Goal: Use online tool/utility: Utilize a website feature to perform a specific function

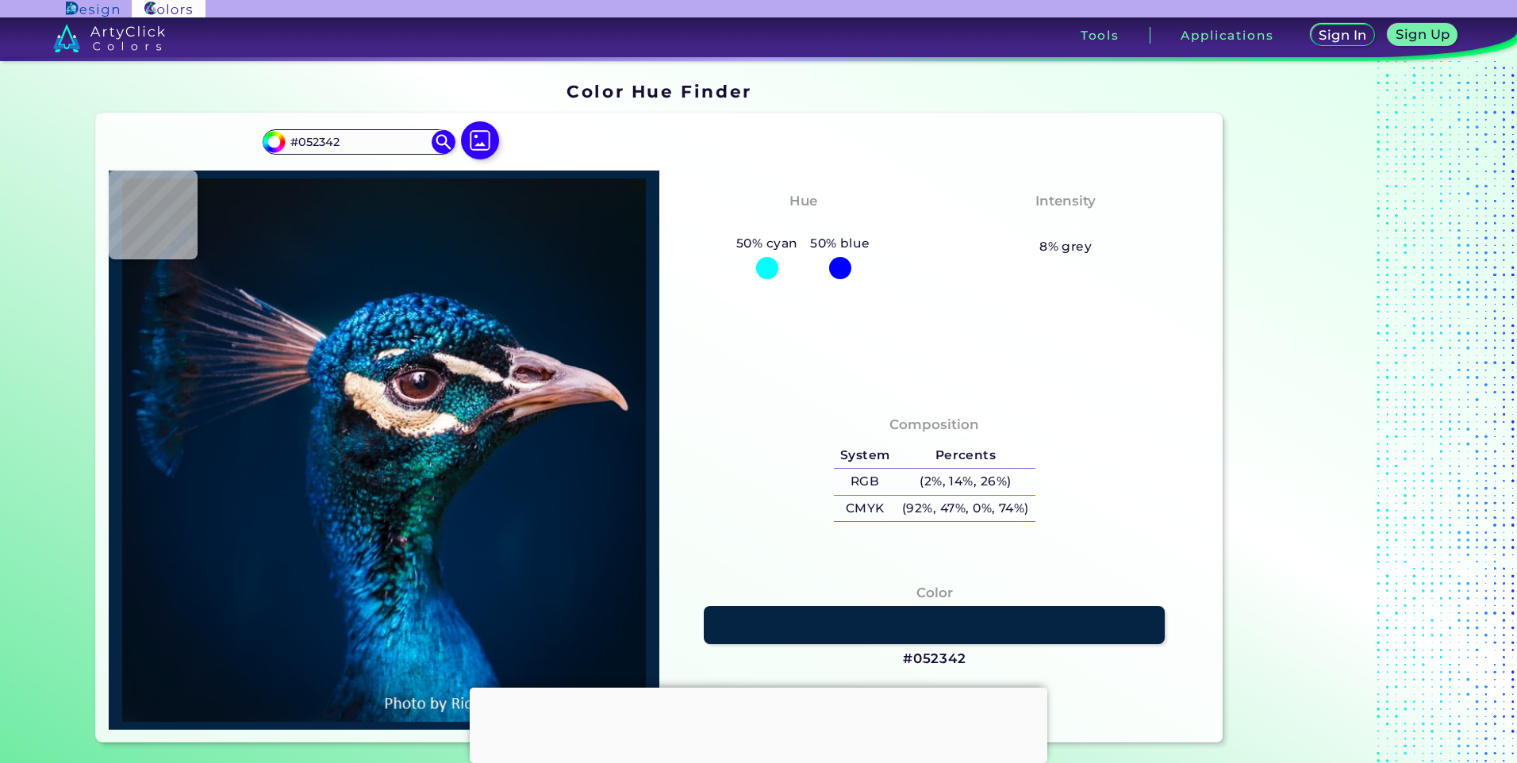
type input "#0d2a46"
type input "#0D2A46"
type input "#053c53"
type input "#053C53"
type input "#24789b"
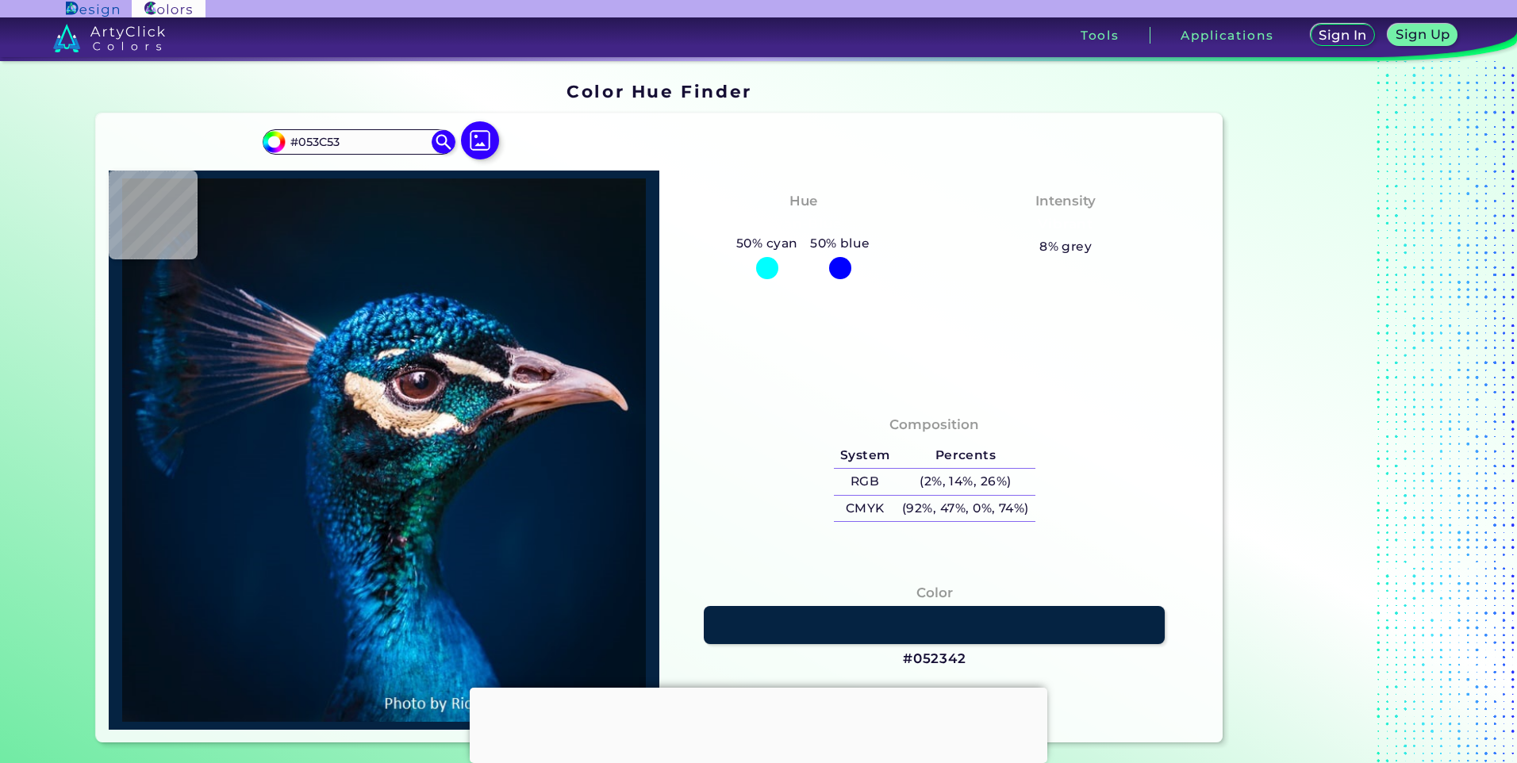
type input "#24789B"
type input "#125479"
type input "#14557e"
type input "#14557E"
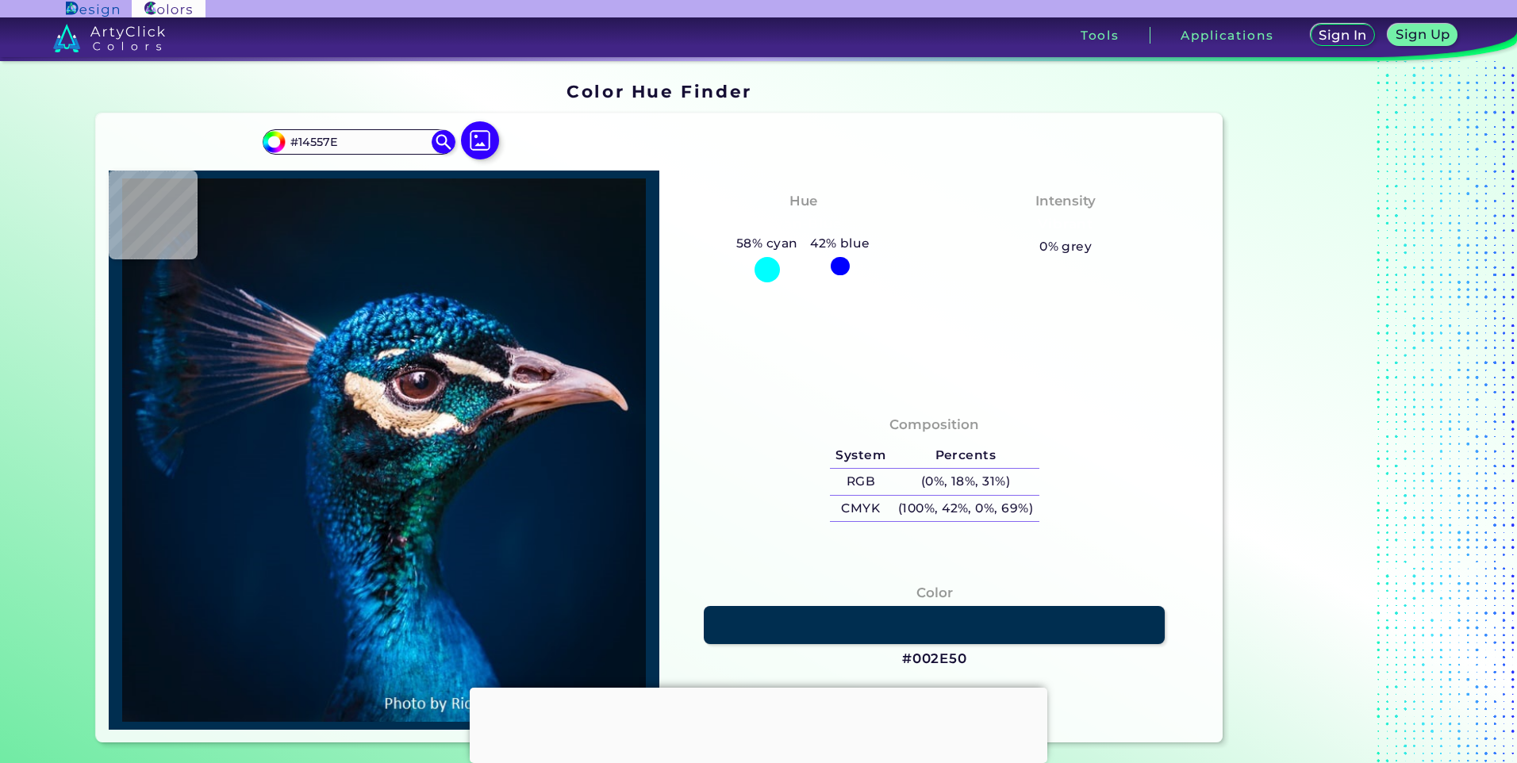
type input "#002e50"
type input "#002E50"
type input "#034a67"
type input "#034A67"
type input "#3590aa"
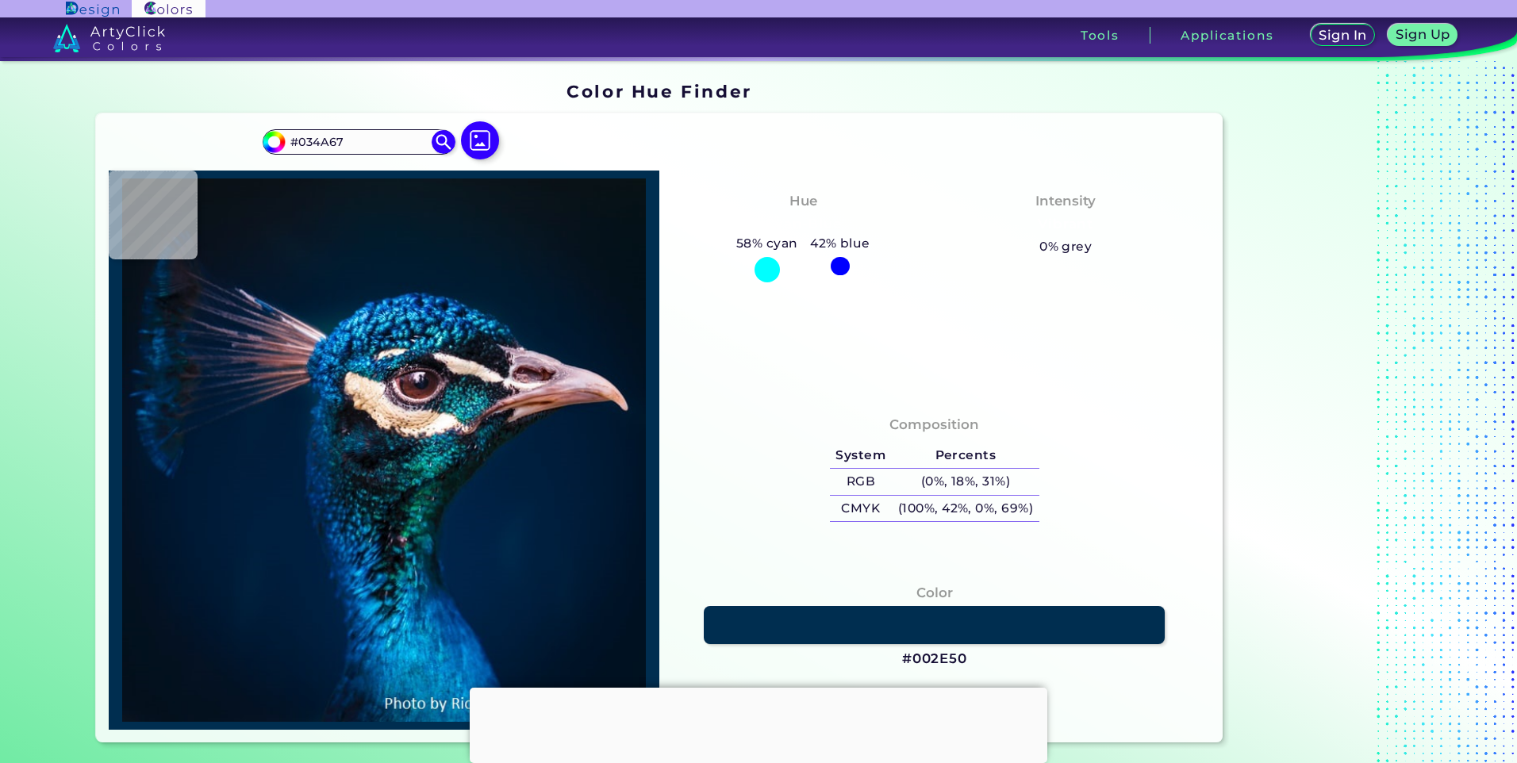
type input "#3590AA"
type input "#12668d"
type input "#12668D"
type input "#02476e"
type input "#02476E"
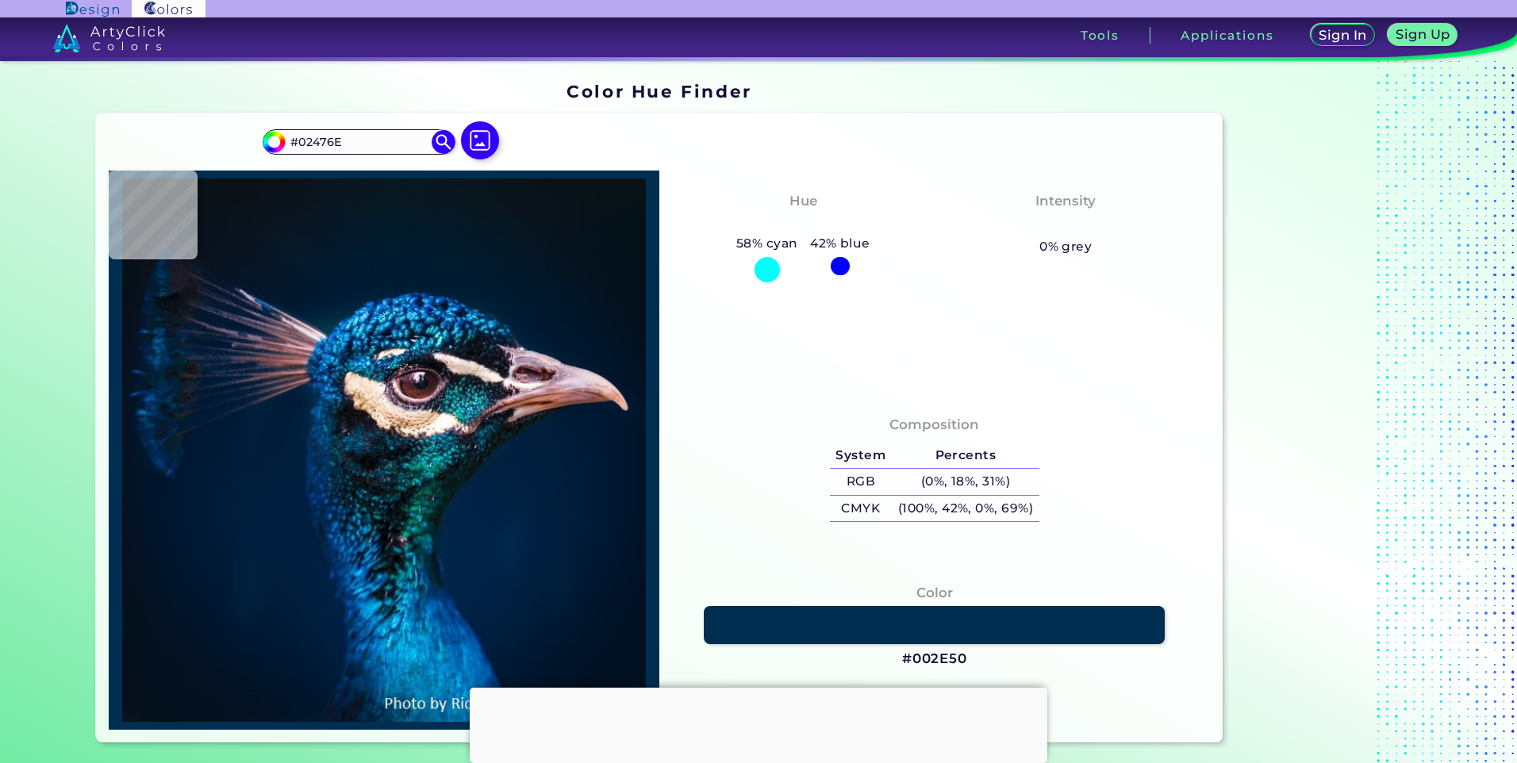
type input "#123b5f"
type input "#123B5F"
type input "#123c5c"
type input "#123C5C"
type input "#08608b"
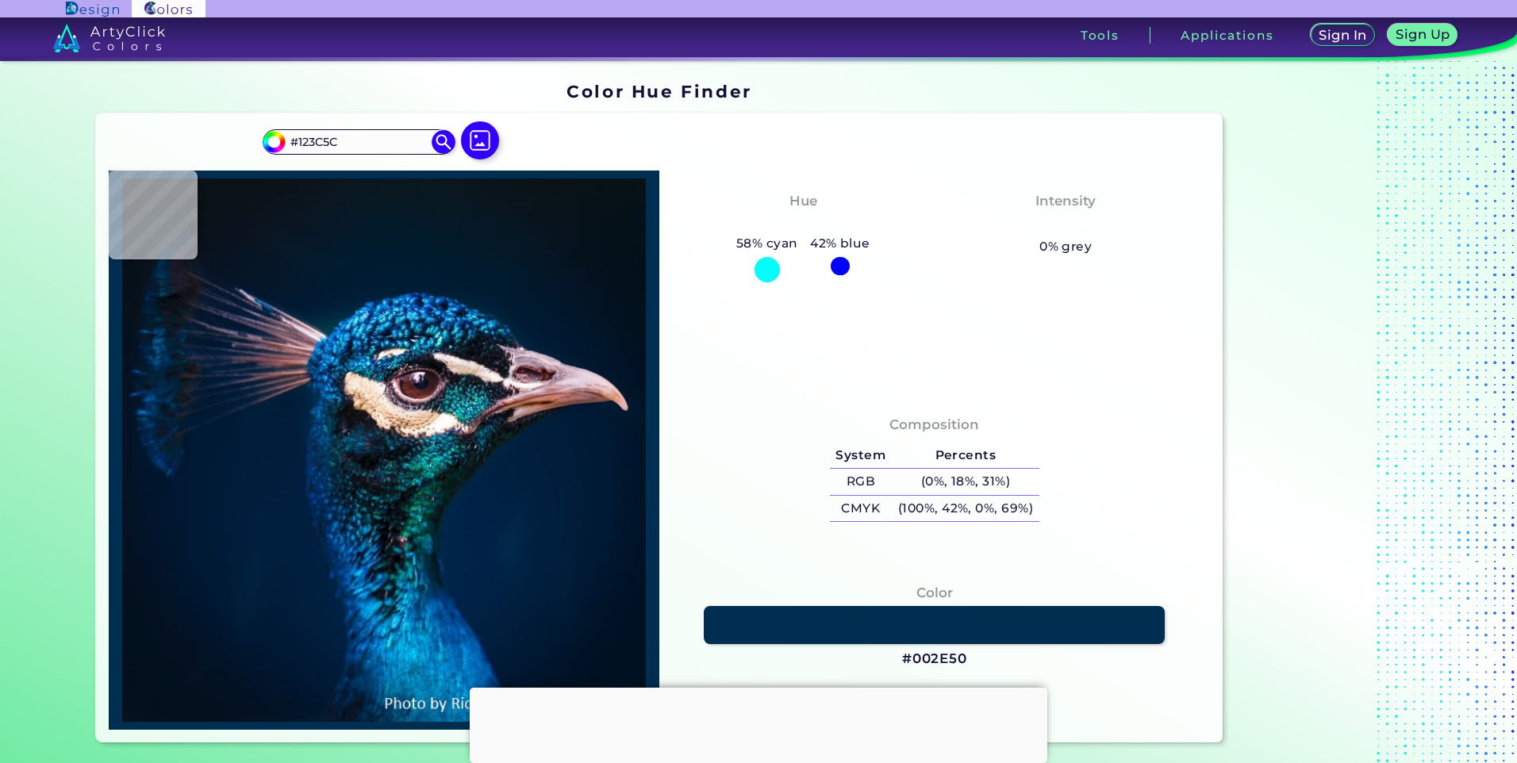
type input "#08608B"
type input "#024377"
type input "#064b7a"
type input "#064B7A"
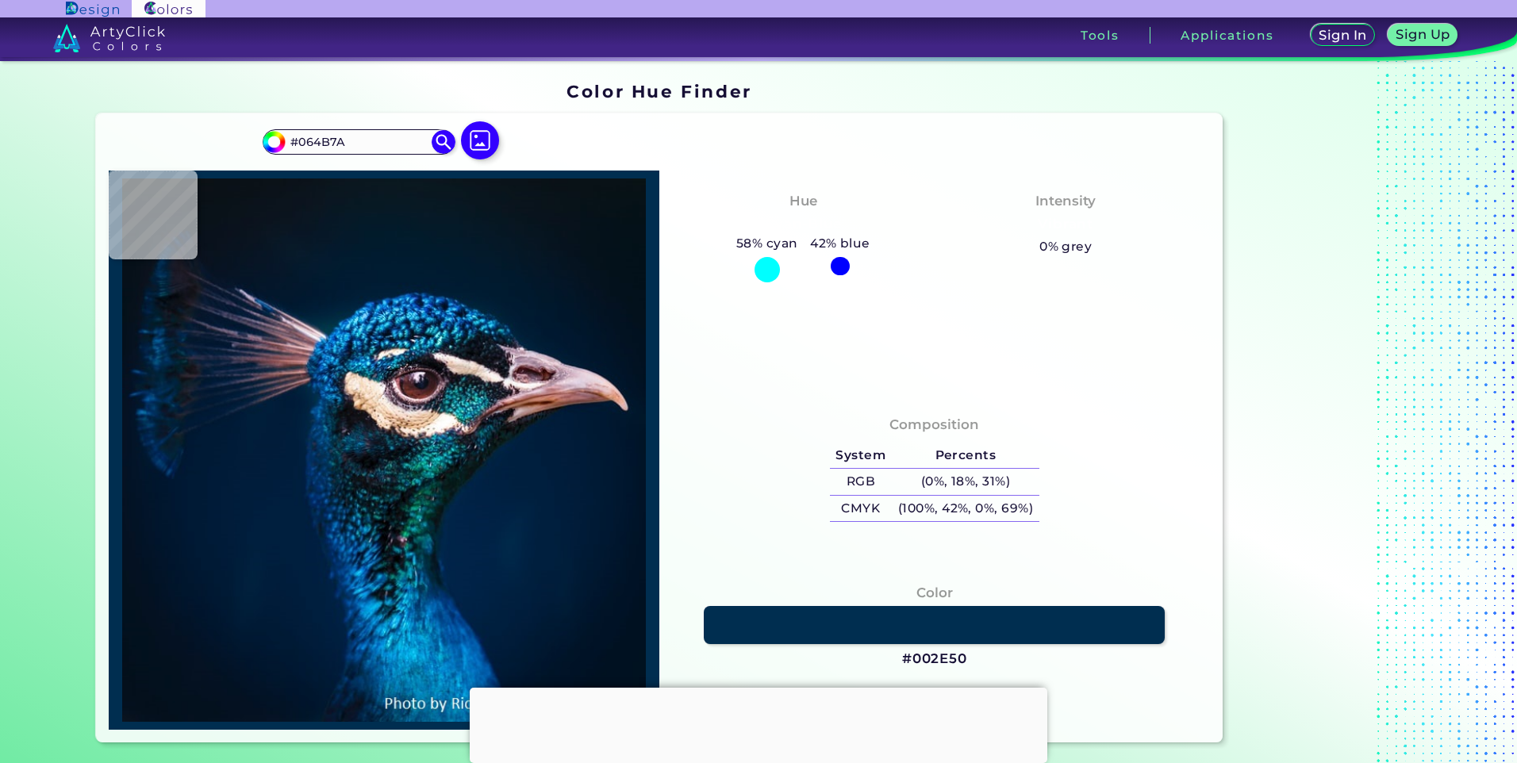
type input "#00355c"
type input "#00355C"
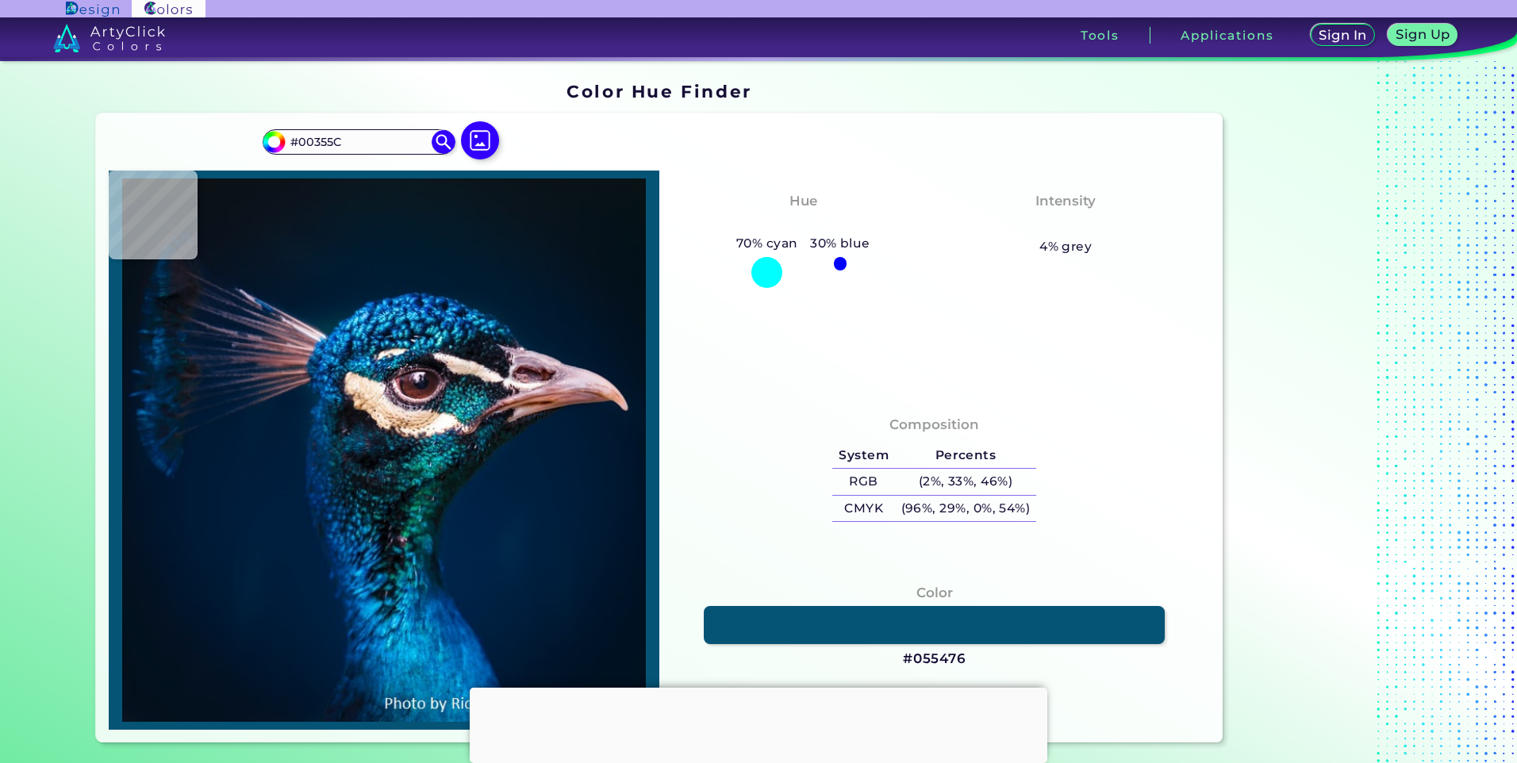
type input "#055476"
type input "#237f92"
type input "#237F92"
type input "#489fb3"
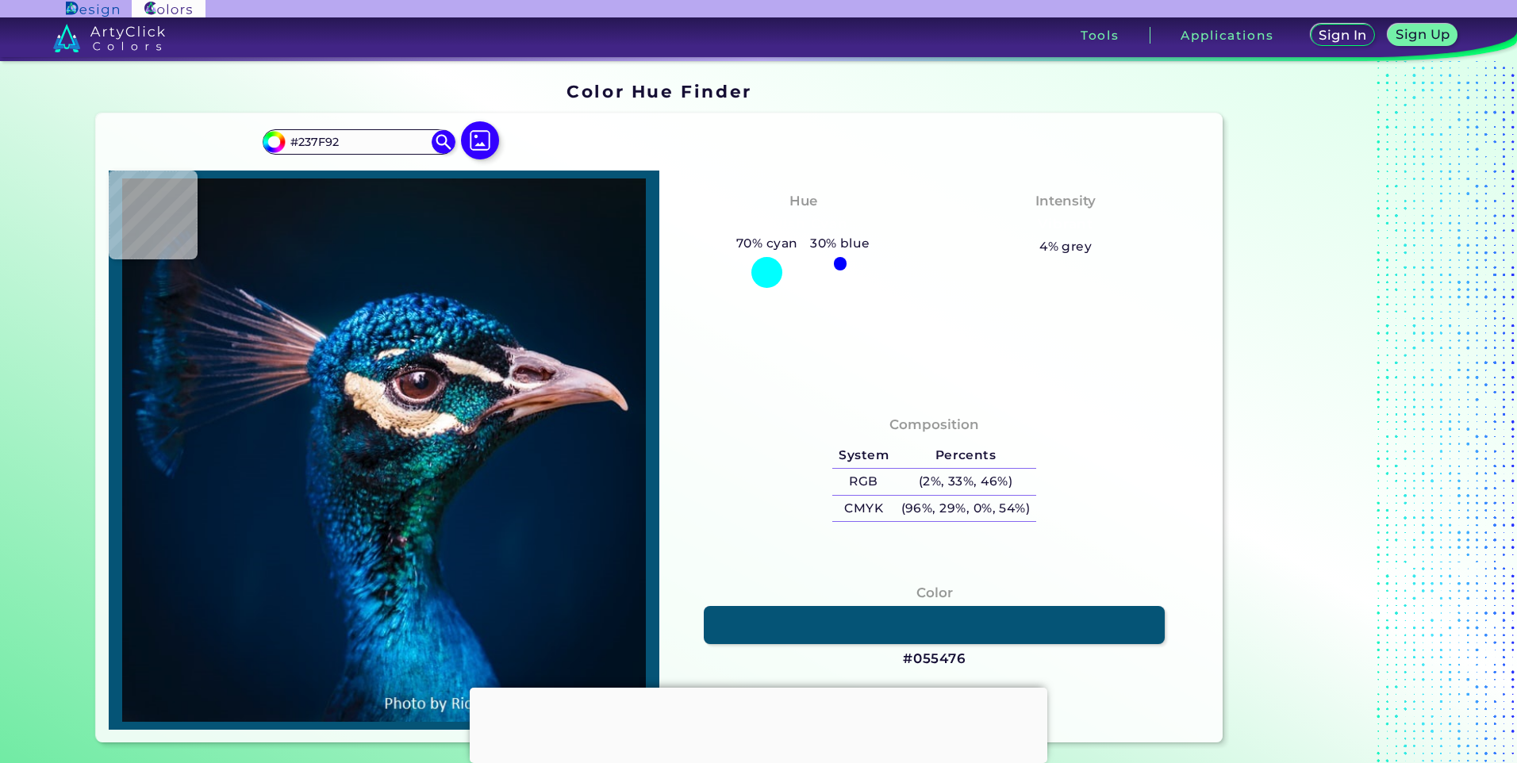
type input "#489FB3"
type input "#91e7ee"
type input "#91E7EE"
type input "#9ceaf0"
type input "#9CEAF0"
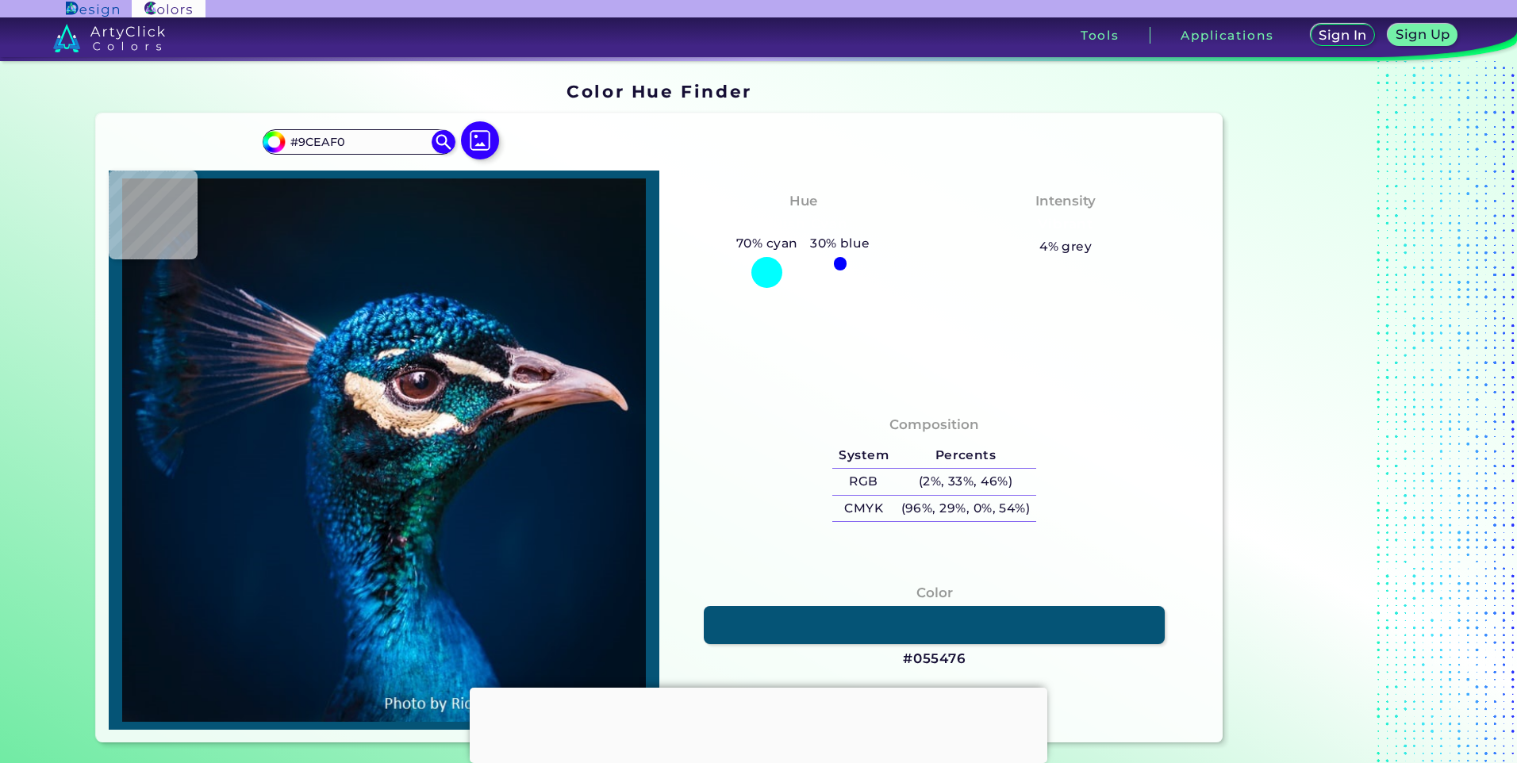
type input "#82d5de"
type input "#82D5DE"
type input "#93f0f4"
type input "#93F0F4"
type input "#58b9c4"
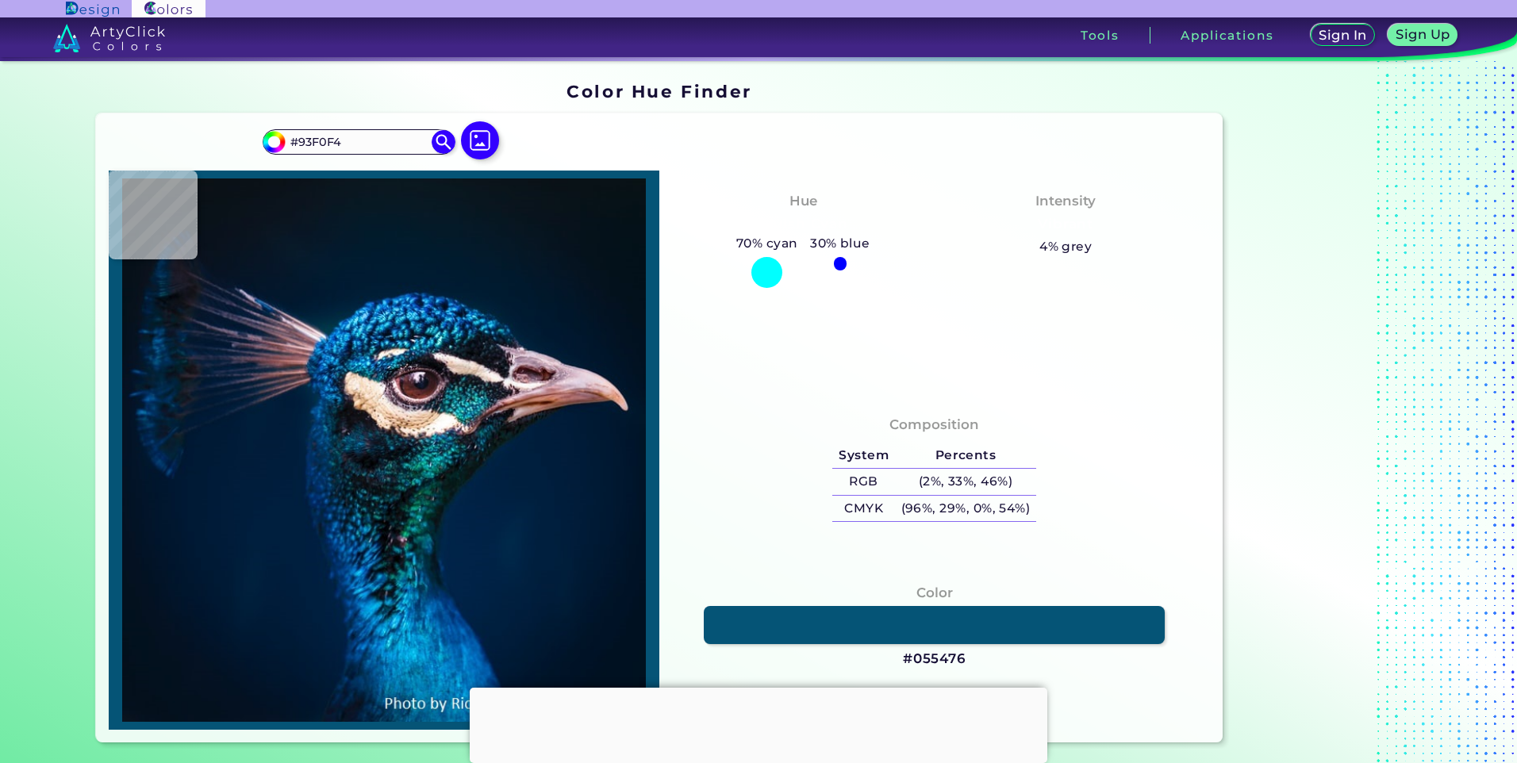
type input "#58B9C4"
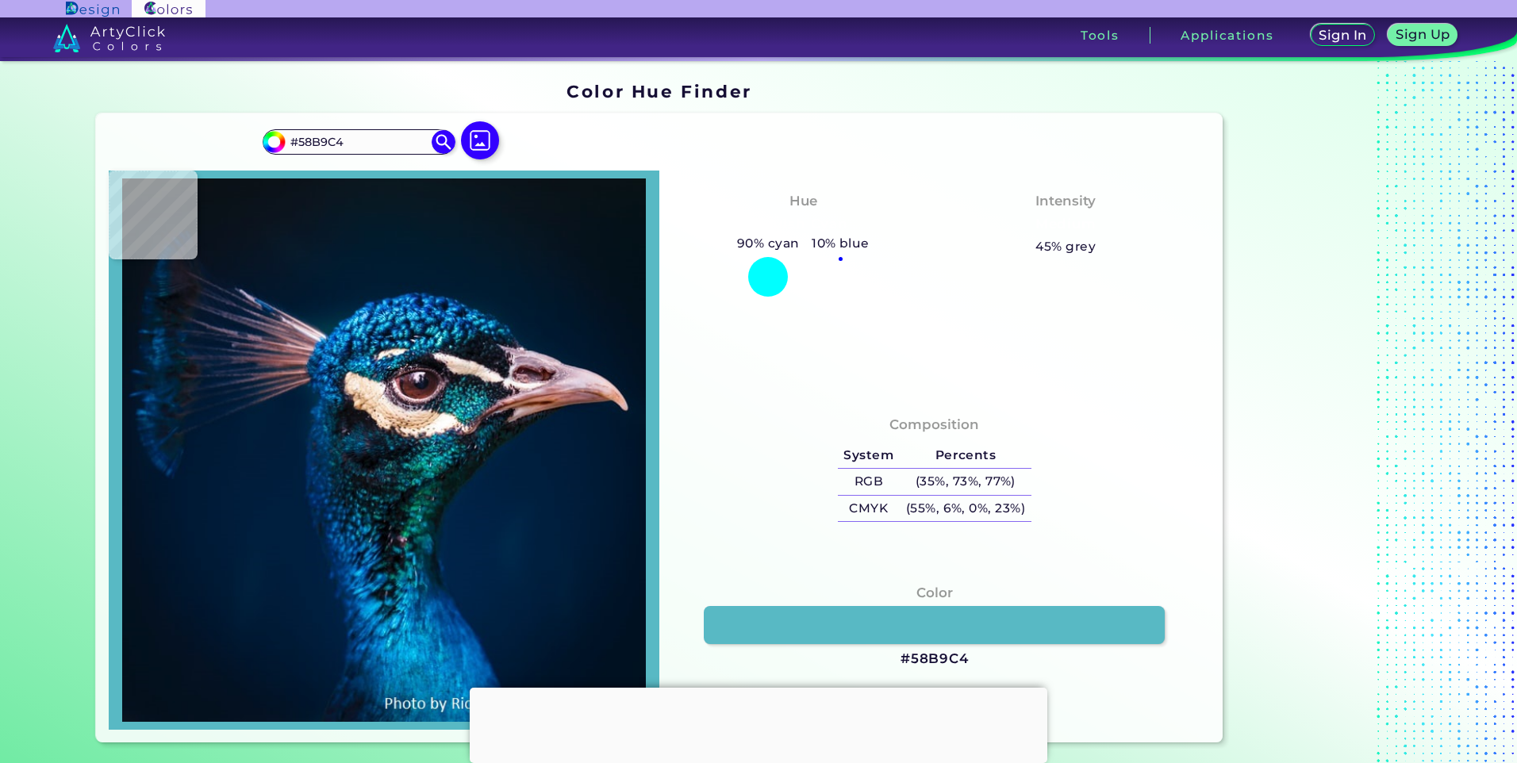
type input "#278c96"
type input "#278C96"
type input "#0c203f"
type input "#0C203F"
type input "#0e1d2a"
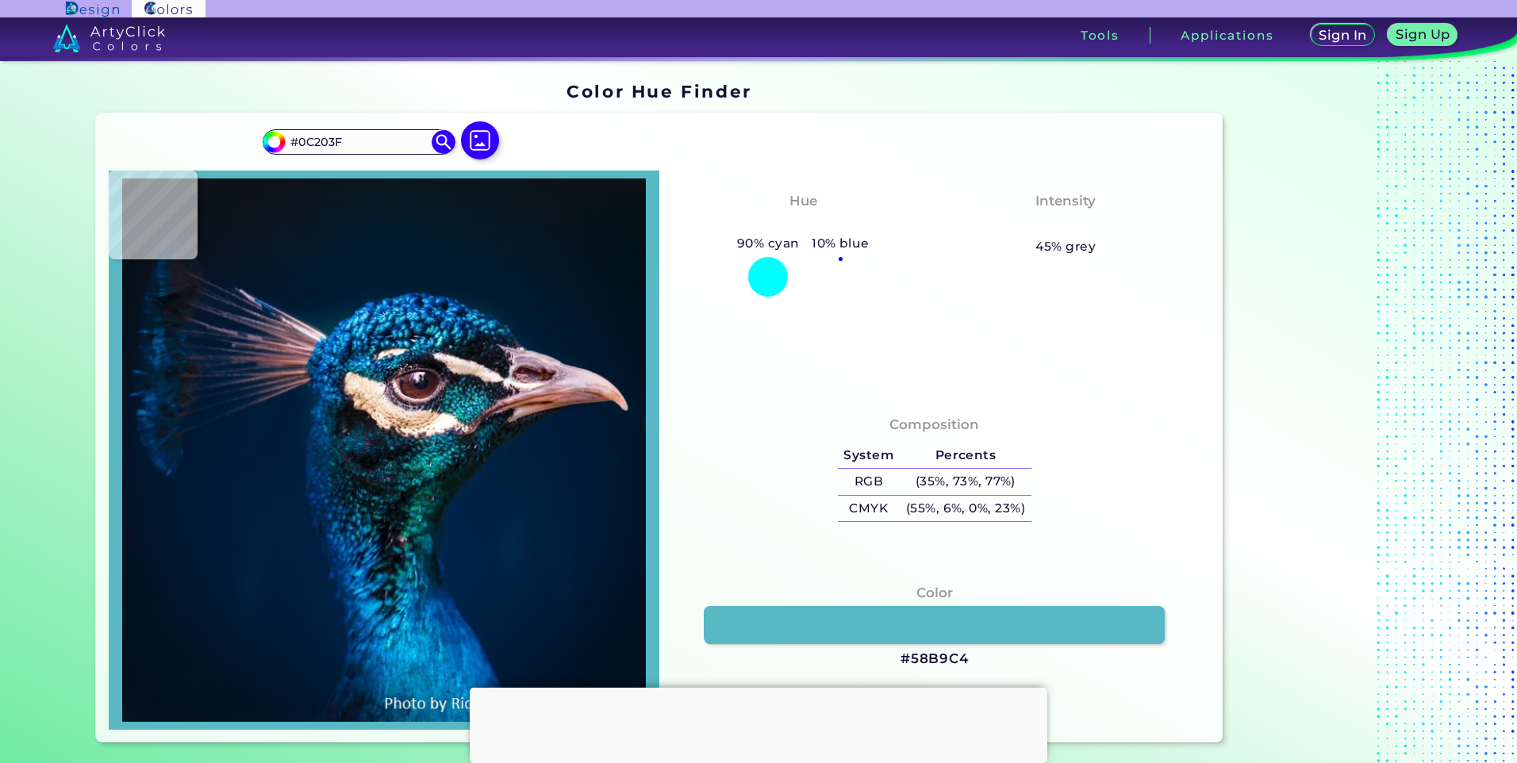
type input "#0E1D2A"
type input "#0c1822"
type input "#0C1822"
type input "#ceb2c1"
type input "#CEB2C1"
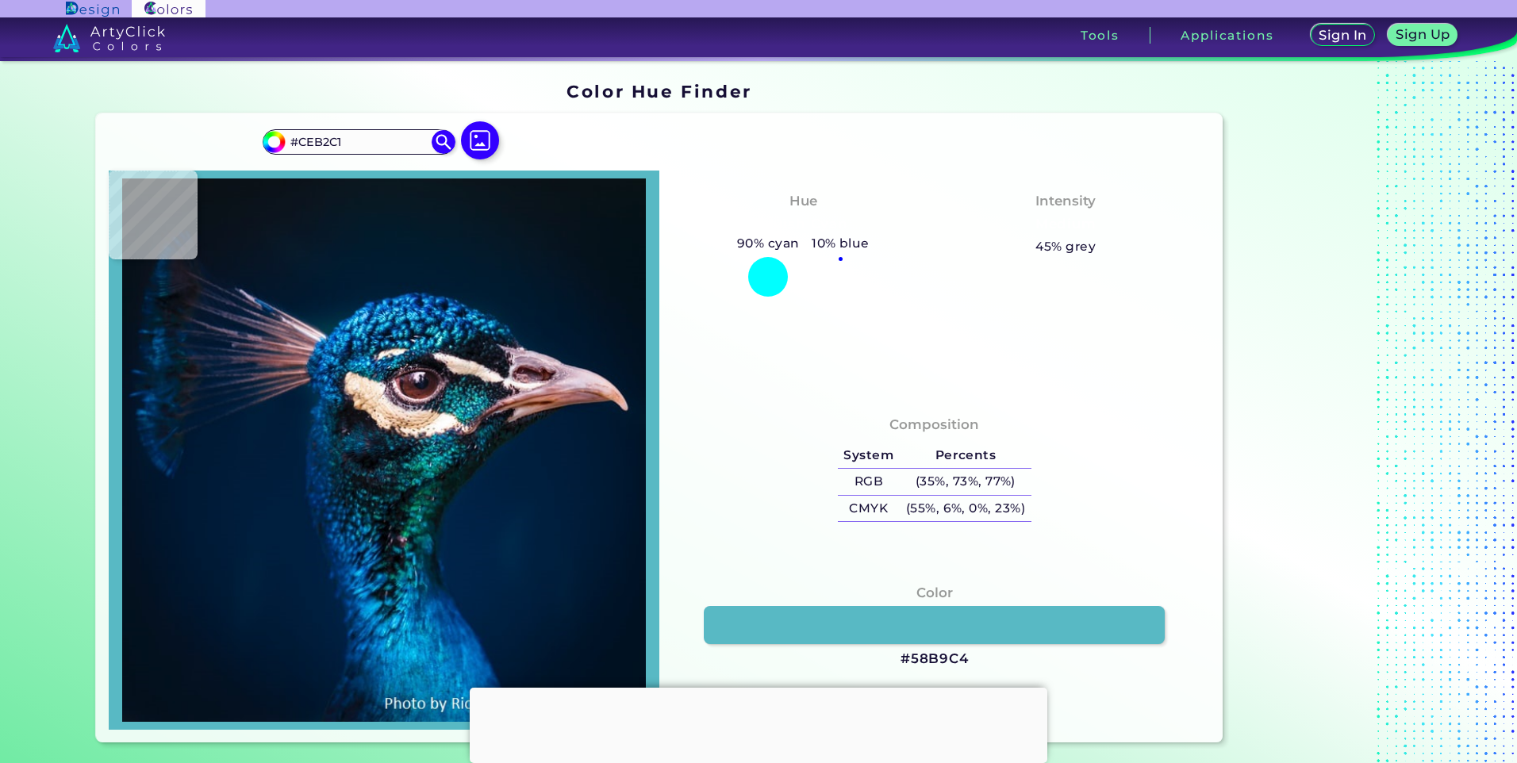
type input "#dac5d1"
type input "#DAC5D1"
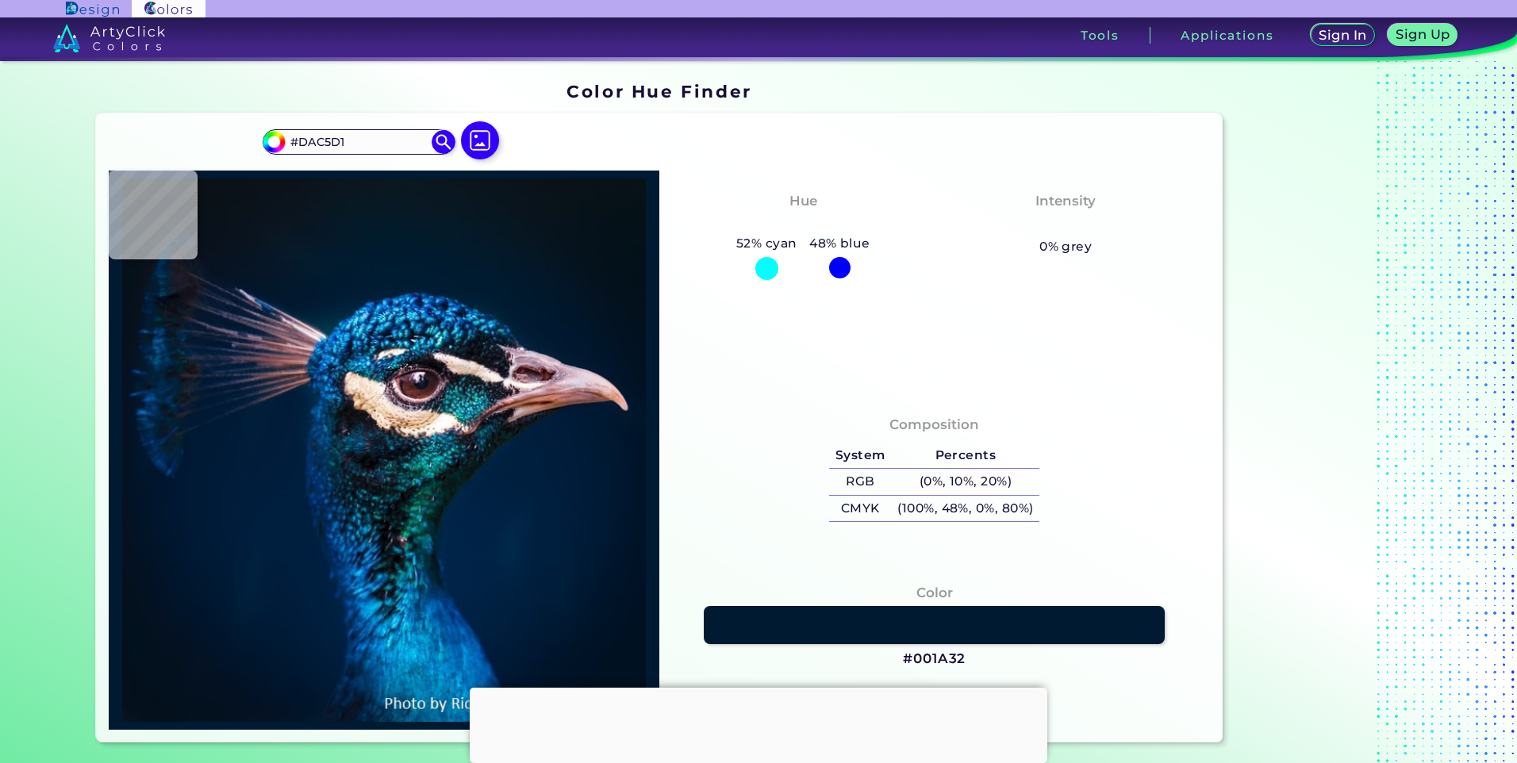
type input "#001a32"
type input "#001A32"
type input "#011c31"
type input "#011C31"
type input "#011b32"
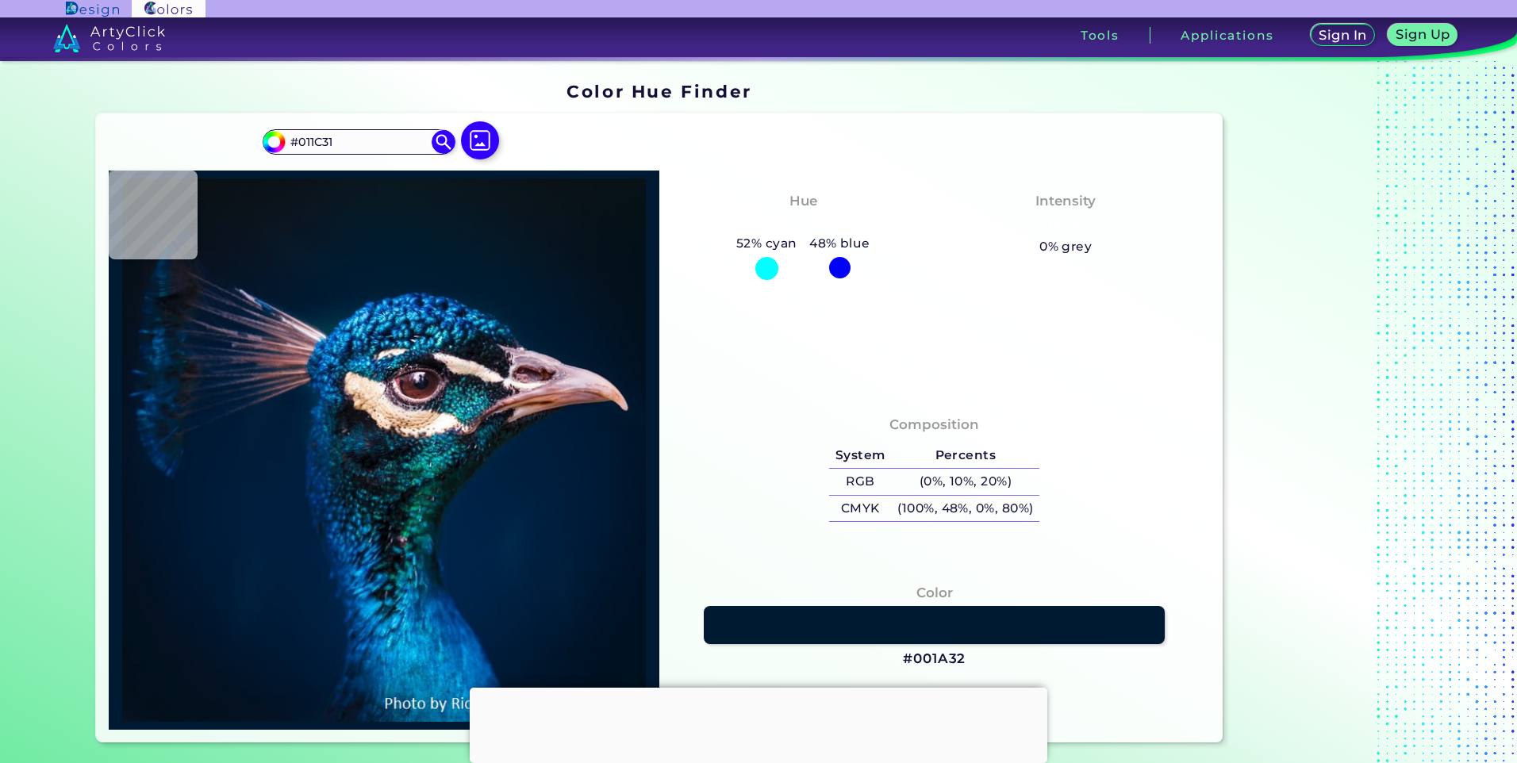
type input "#011B32"
type input "#2b3247"
type input "#2B3247"
type input "#beabbf"
type input "#BEABBF"
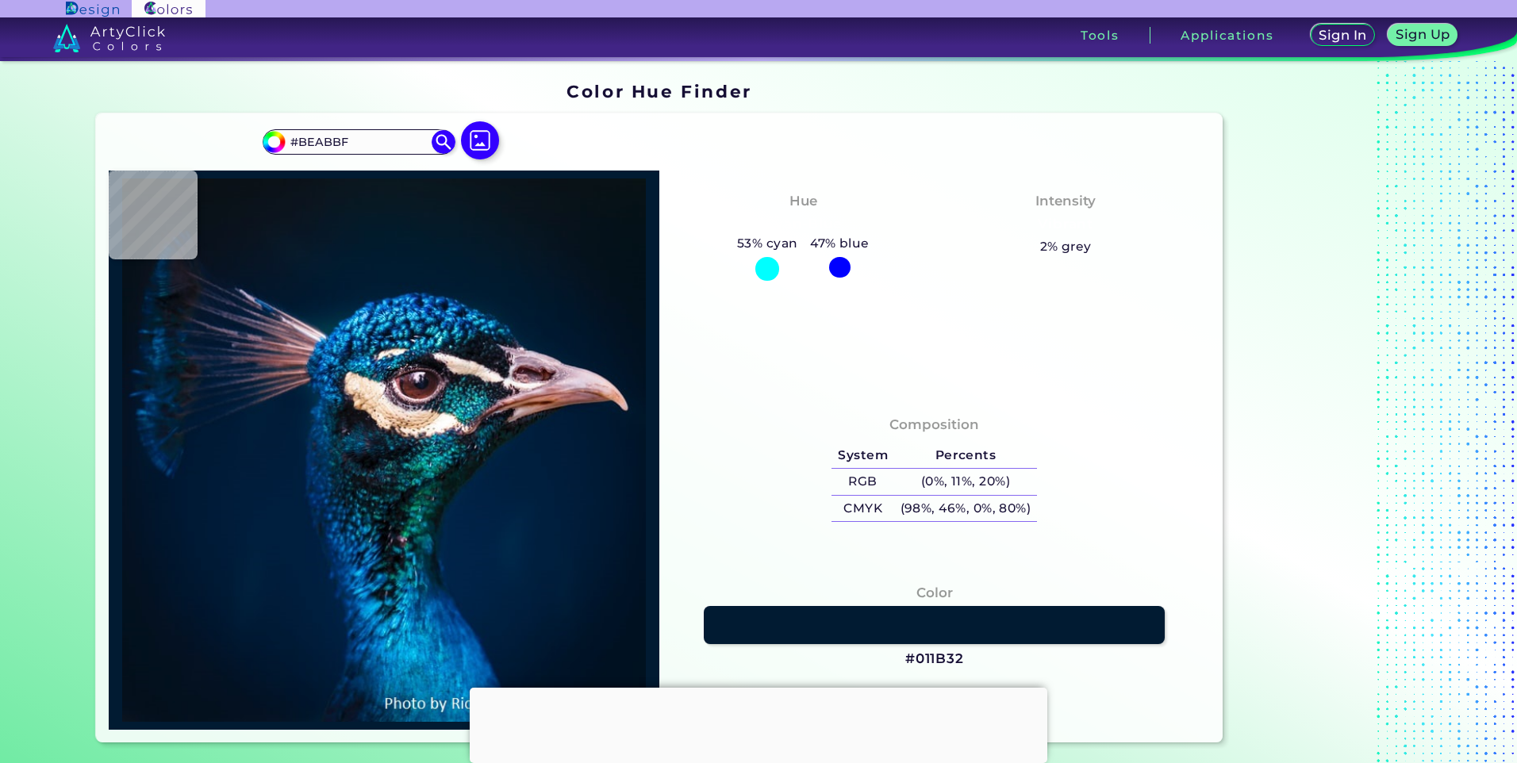
type input "#dbc3d5"
type input "#DBC3D5"
type input "#d3bcc9"
type input "#D3BCC9"
type input "#d9bbcc"
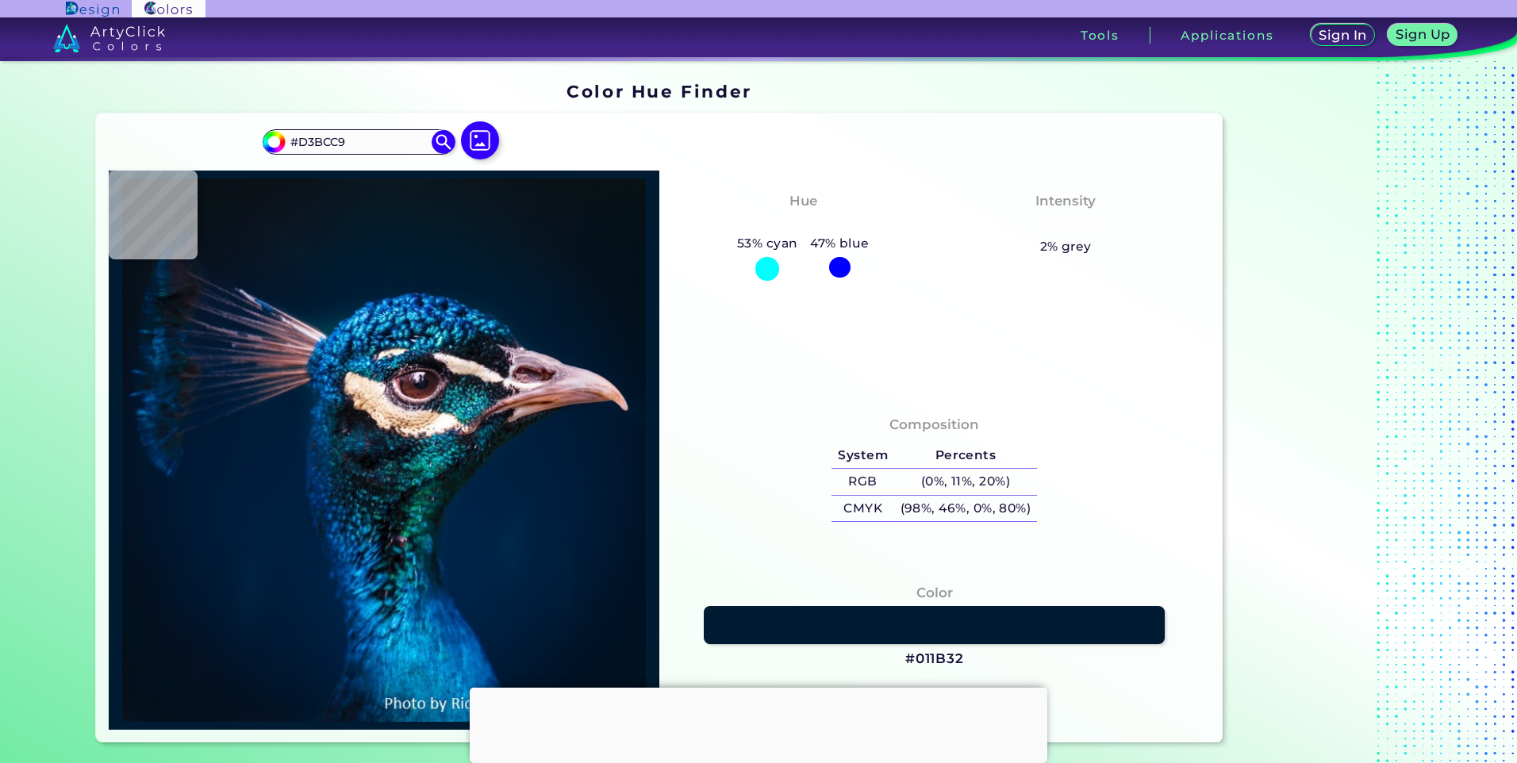
type input "#D9BBCC"
type input "#dbbccc"
type input "#DBBCCC"
type input "#ddc0cf"
type input "#DDC0CF"
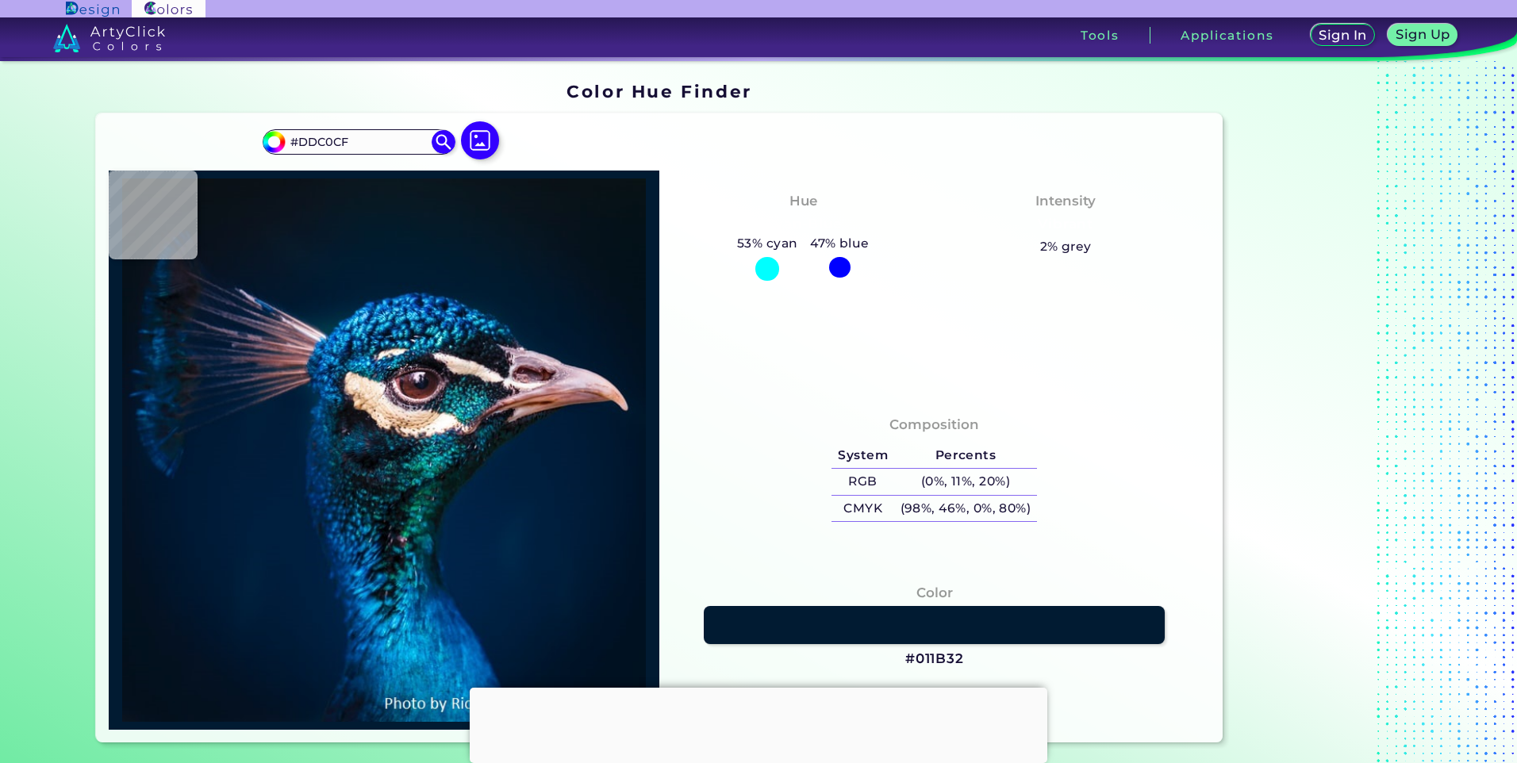
type input "#dbc0ce"
type input "#DBC0CE"
type input "#e2cfda"
type input "#E2CFDA"
type input "#e5d2de"
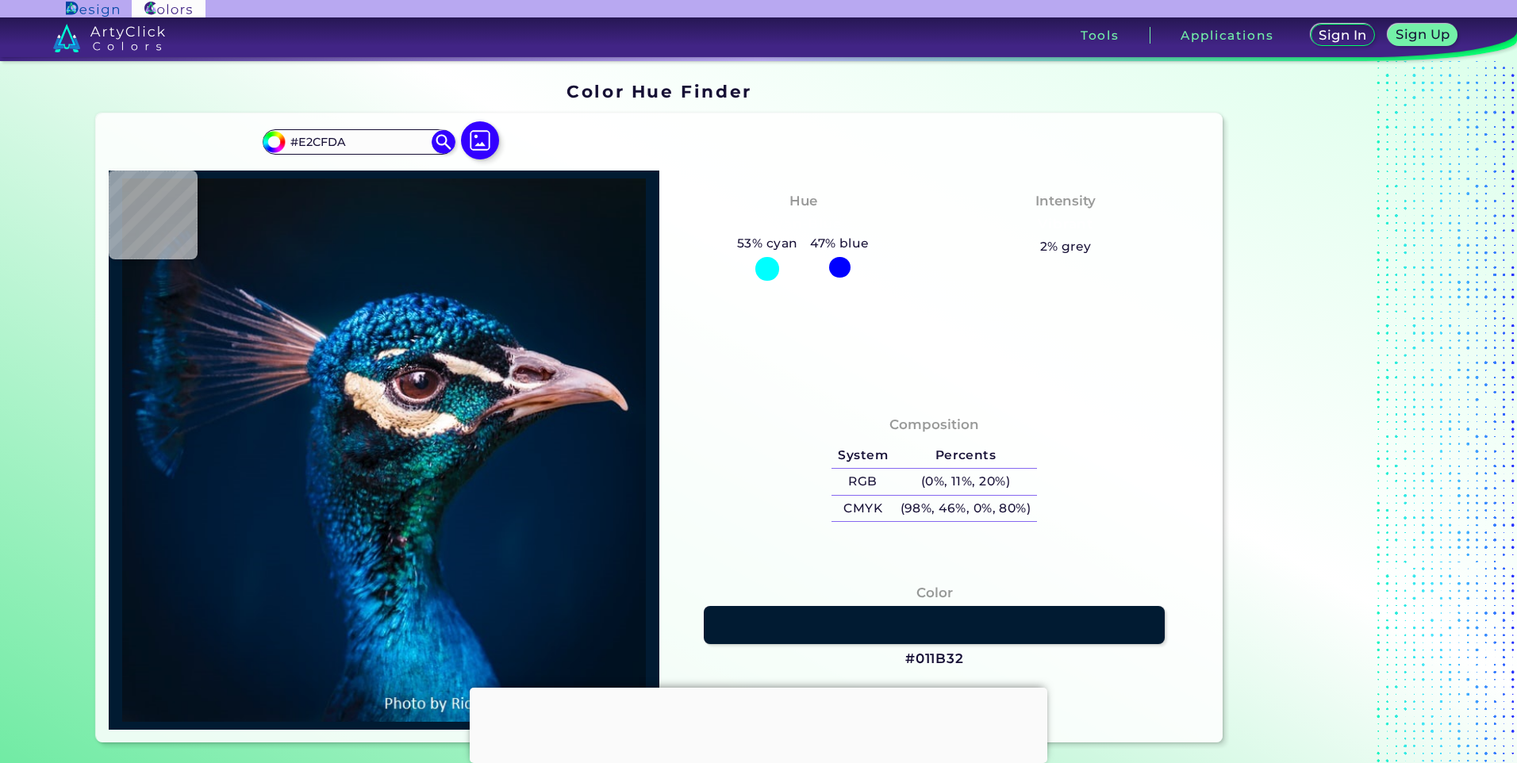
type input "#E5D2DE"
type input "#e2d4e1"
type input "#E2D4E1"
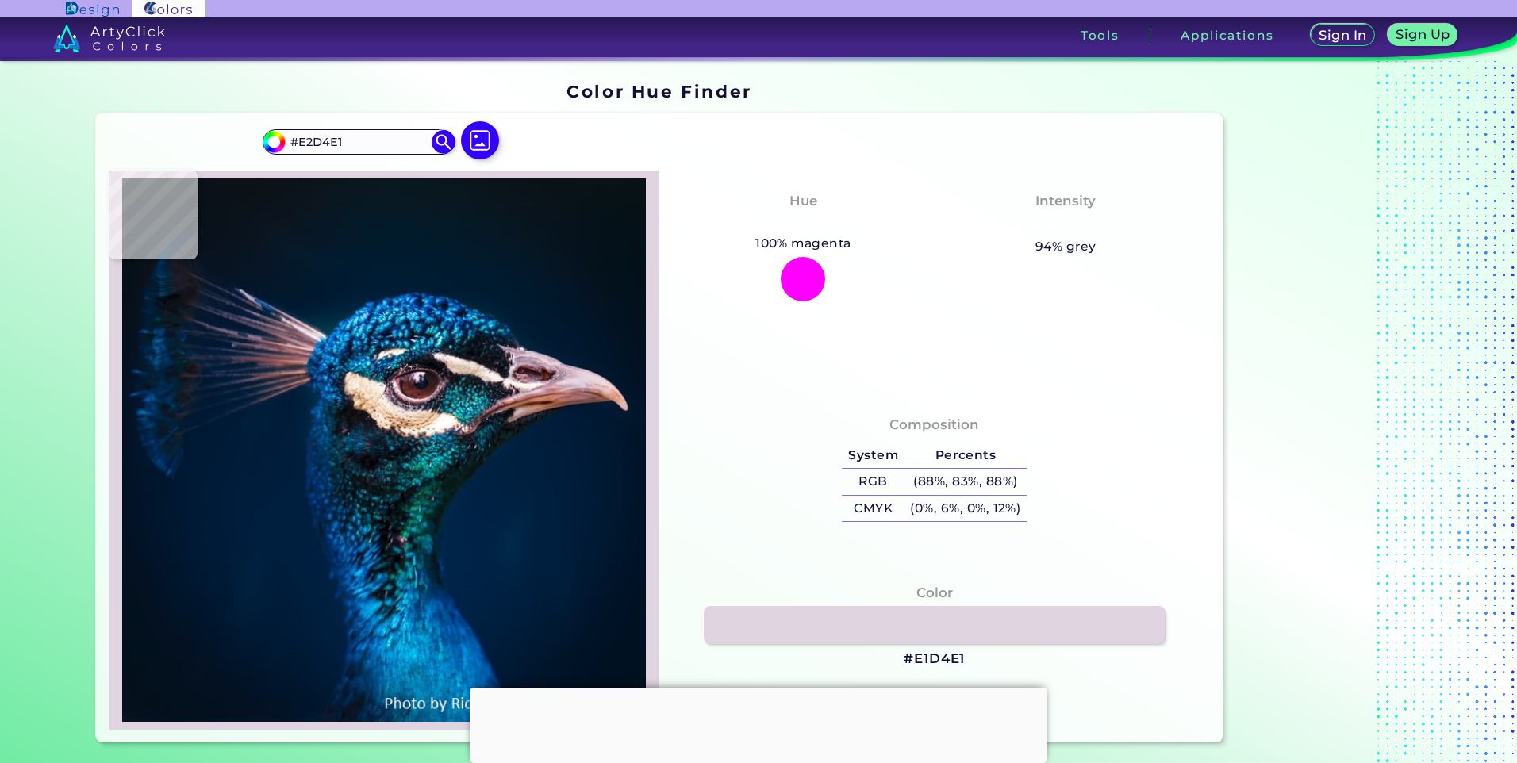
type input "#e1d4e1"
type input "#E1D4E1"
type input "#dfd1e2"
type input "#DFD1E2"
type input "#d9c8d9"
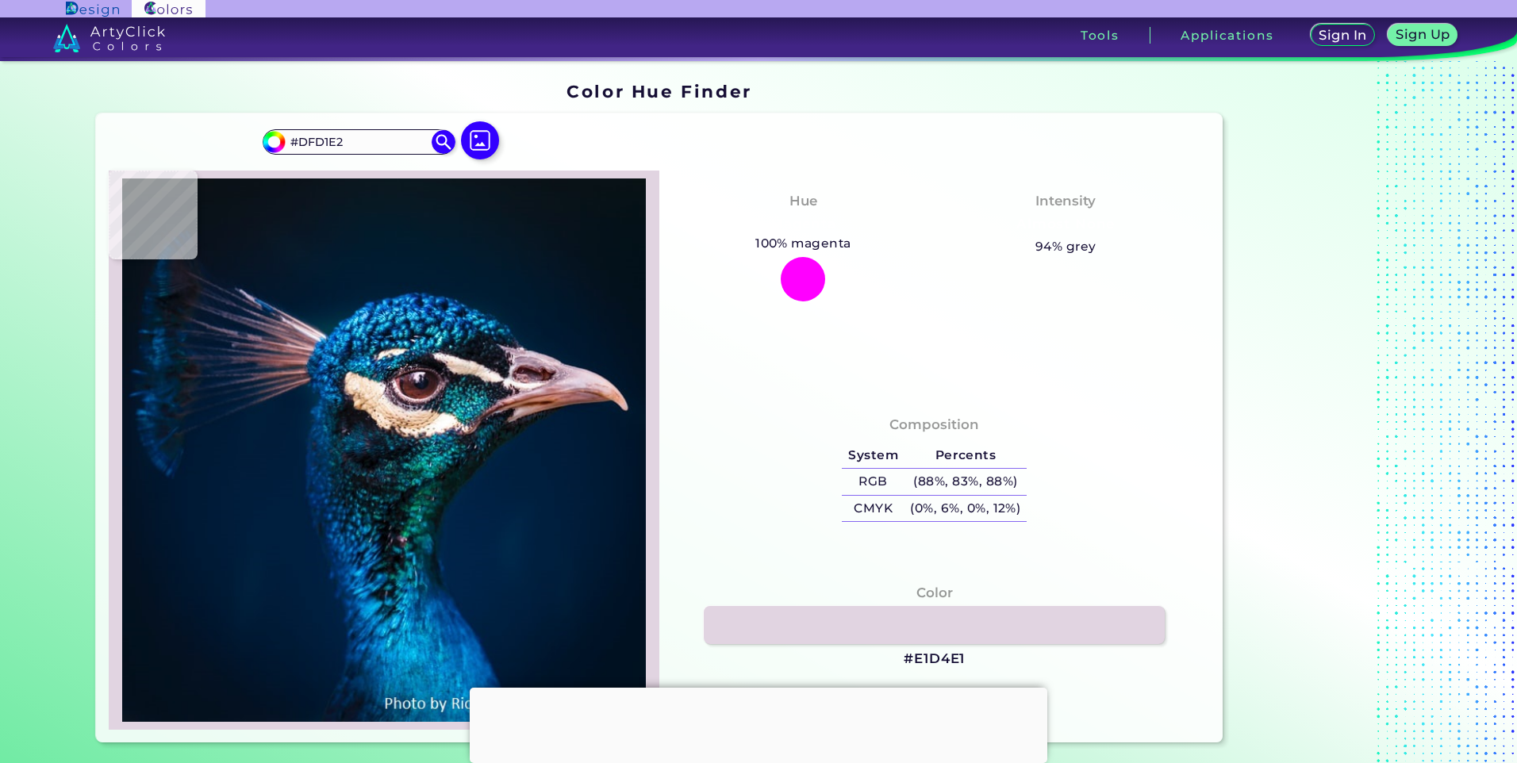
type input "#D9C8D9"
type input "#d7c6d5"
type input "#D7C6D5"
type input "#dac5d1"
type input "#DAC5D1"
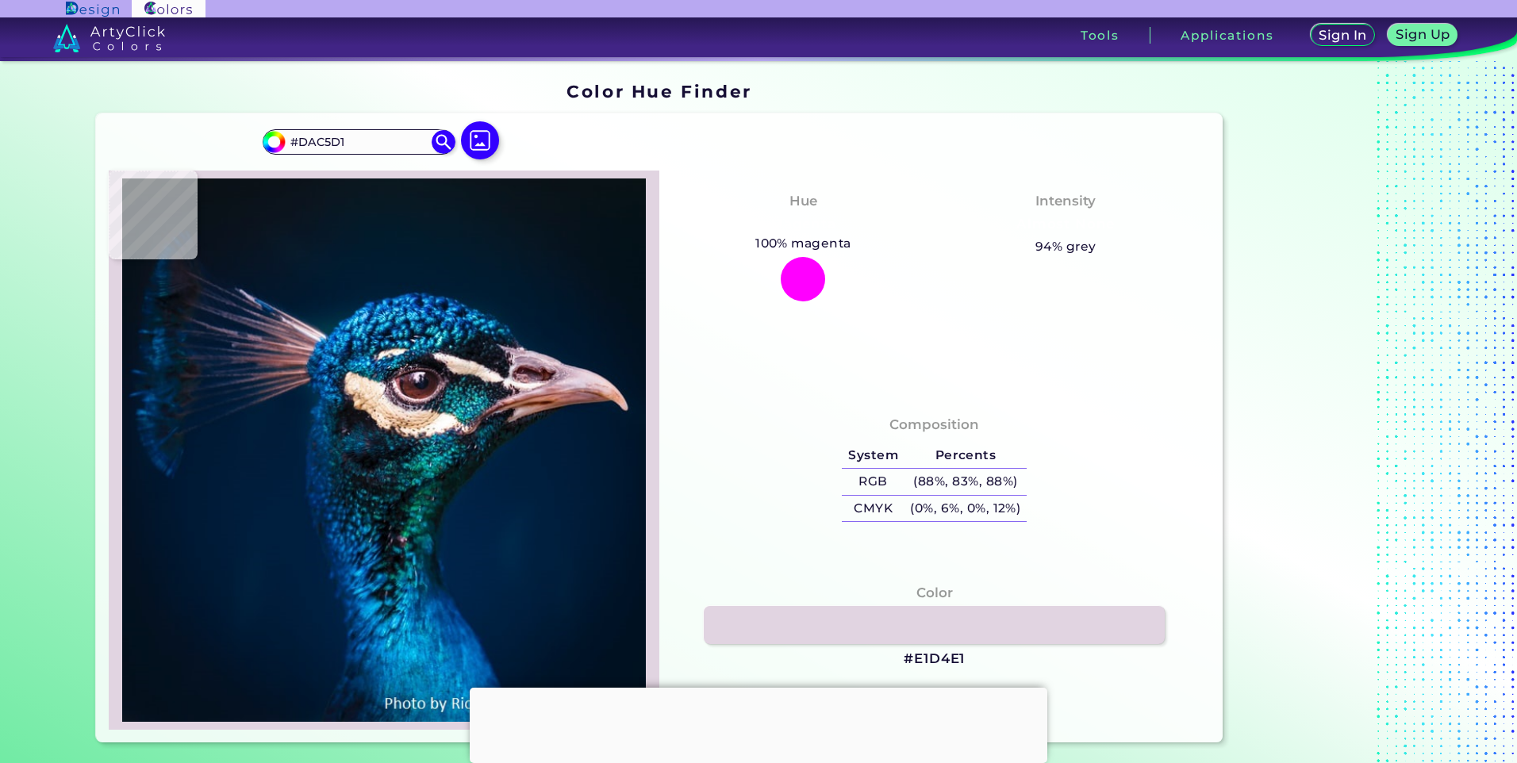
type input "#ba9da5"
type input "#BA9DA5"
type input "#b08383"
type input "#B08383"
type input "#b57e76"
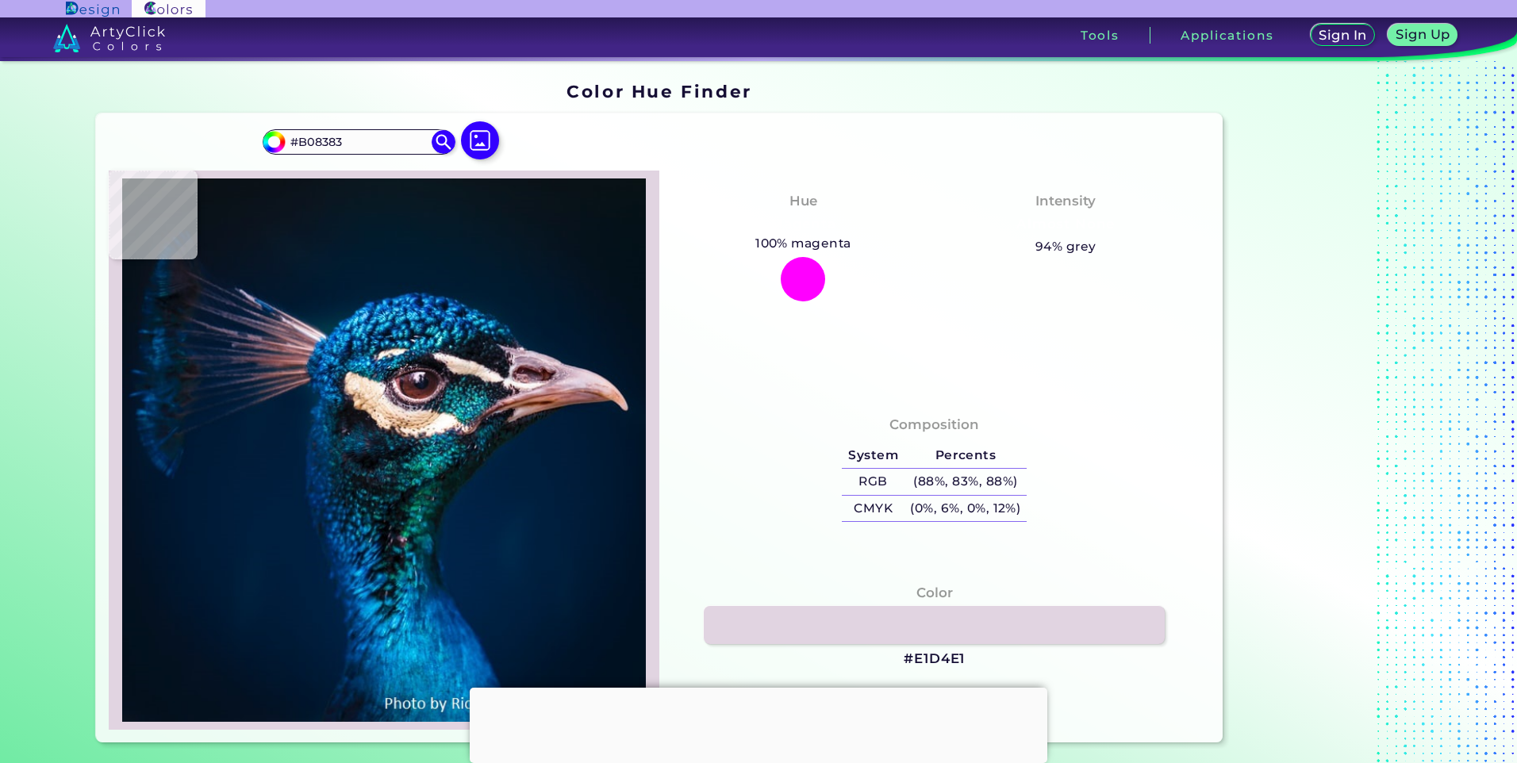
type input "#B57E76"
type input "#ac736a"
type input "#AC736A"
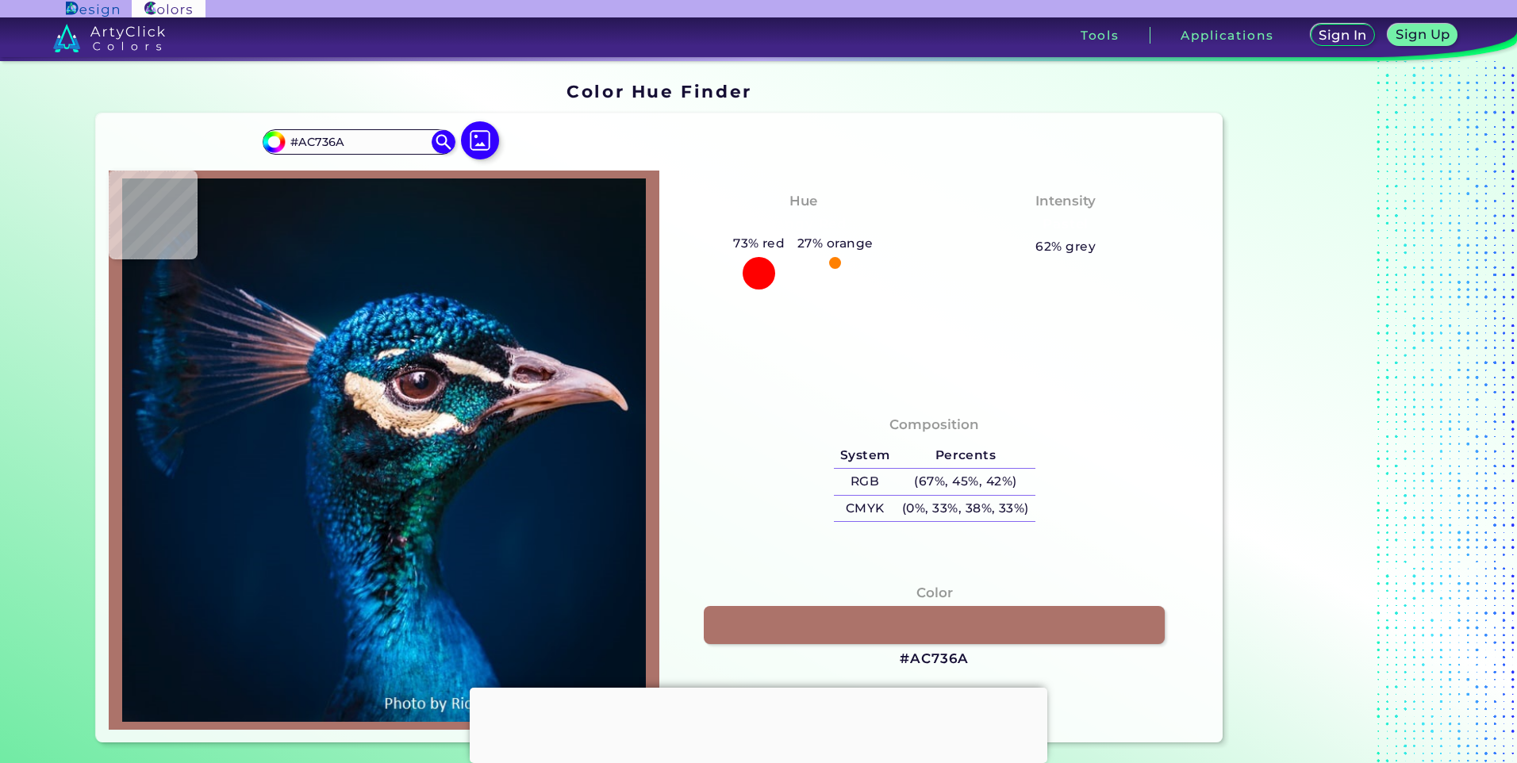
type input "#844f4b"
type input "#844F4B"
type input "#8a5959"
type input "#8A5959"
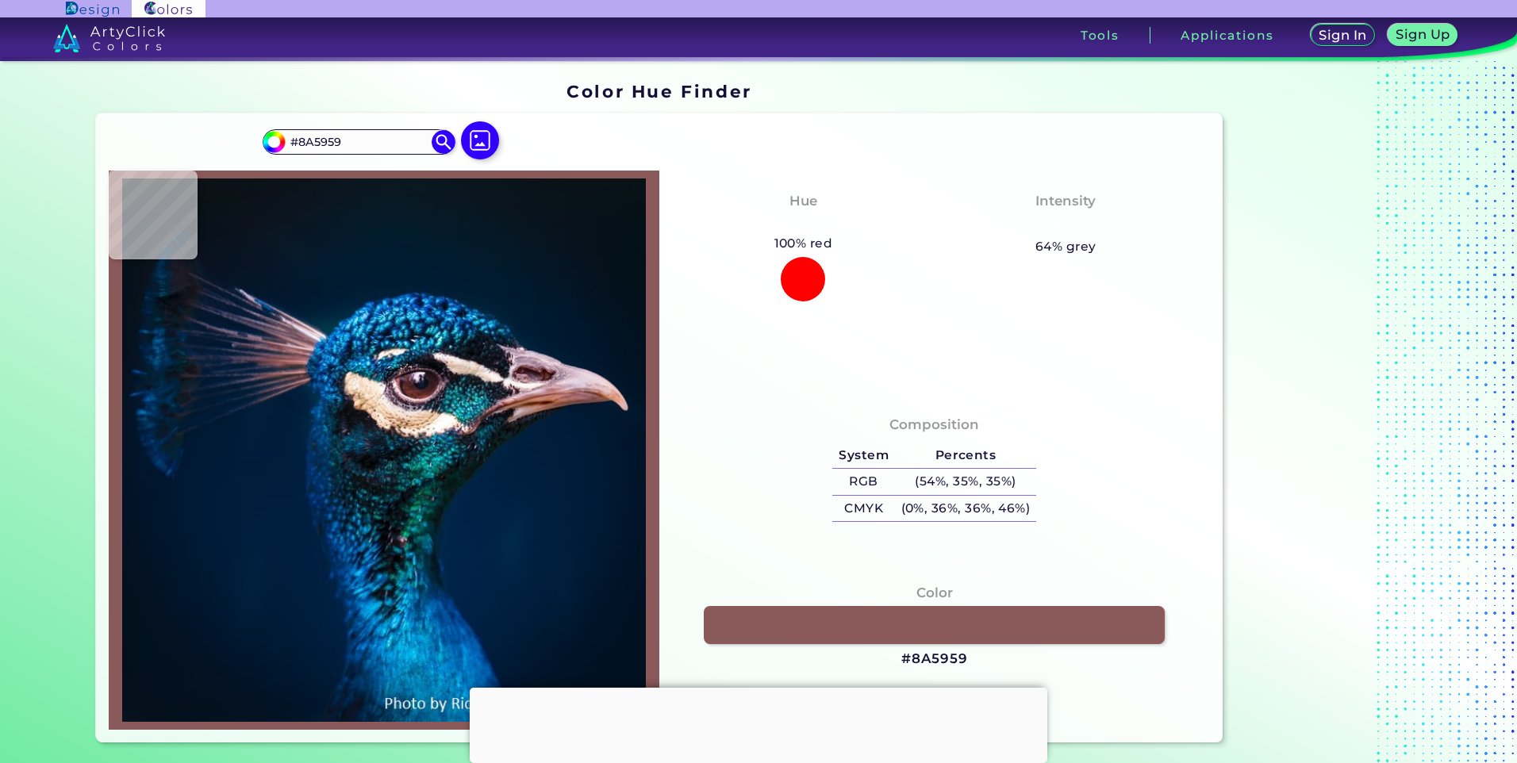
type input "#956467"
type input "#93615f"
type input "#93615F"
type input "#9e6e71"
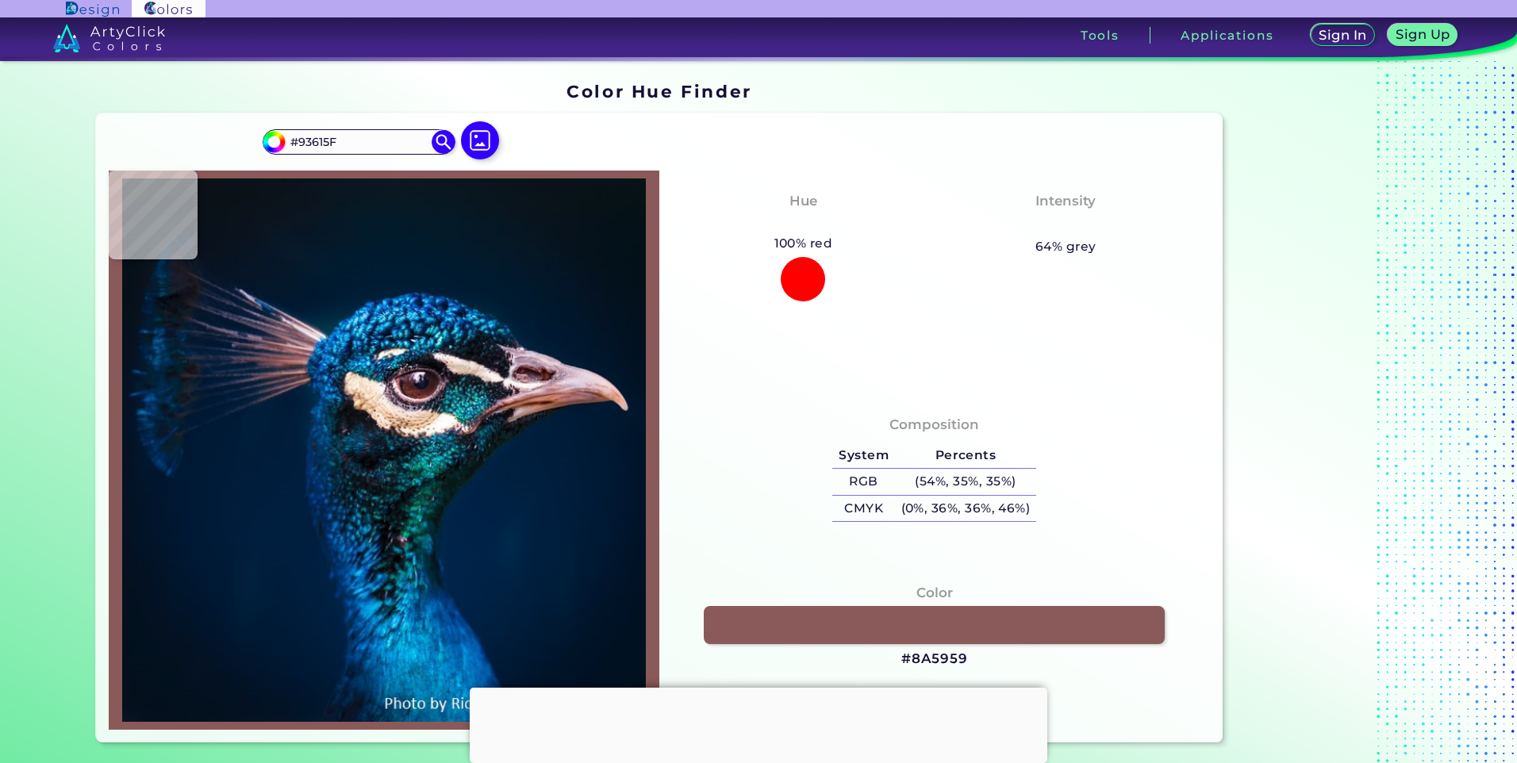
type input "#9E6E71"
type input "#9a6b6c"
type input "#9A6B6C"
type input "#906269"
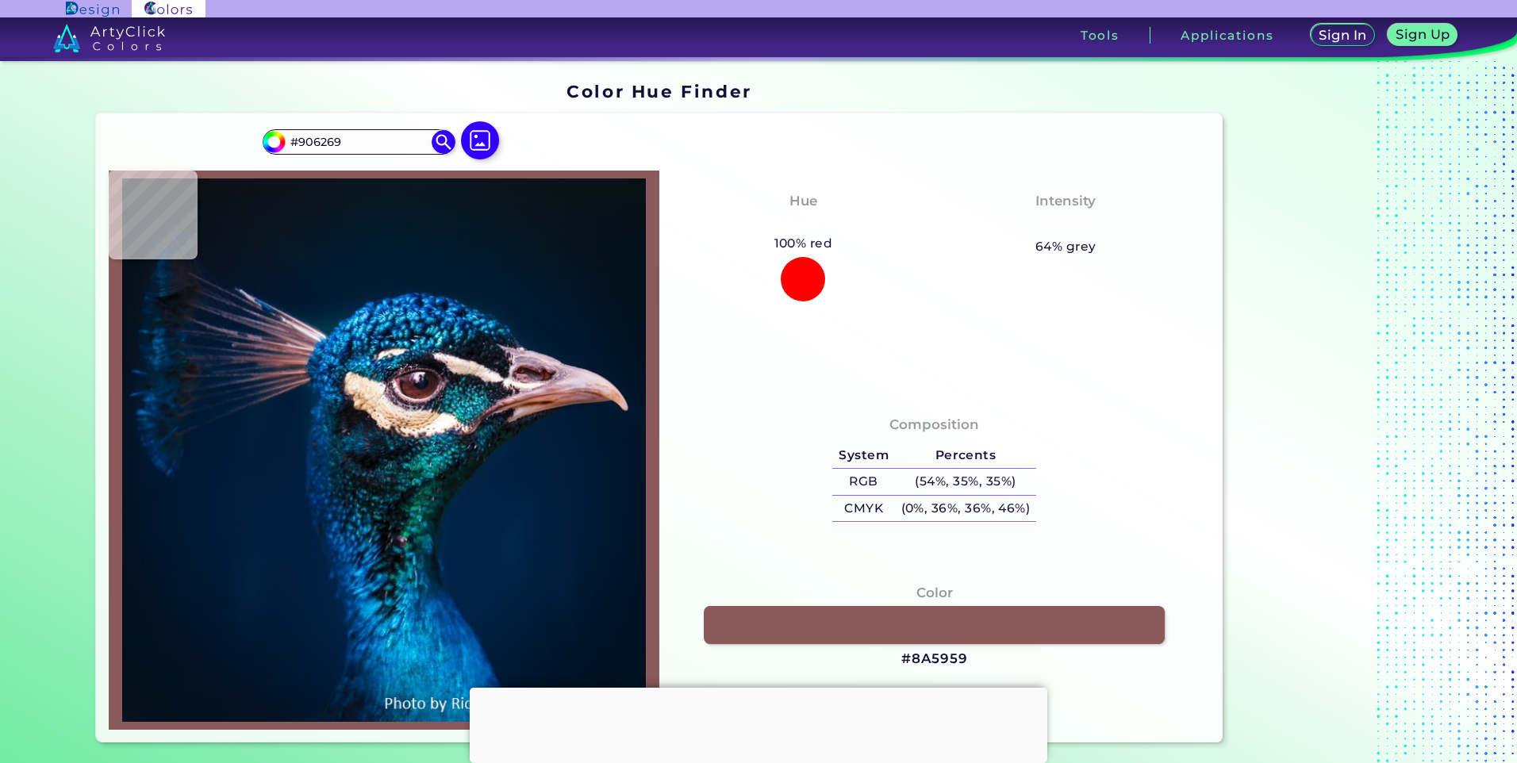
type input "#8f6067"
type input "#8F6067"
type input "#8d6065"
type input "#8D6065"
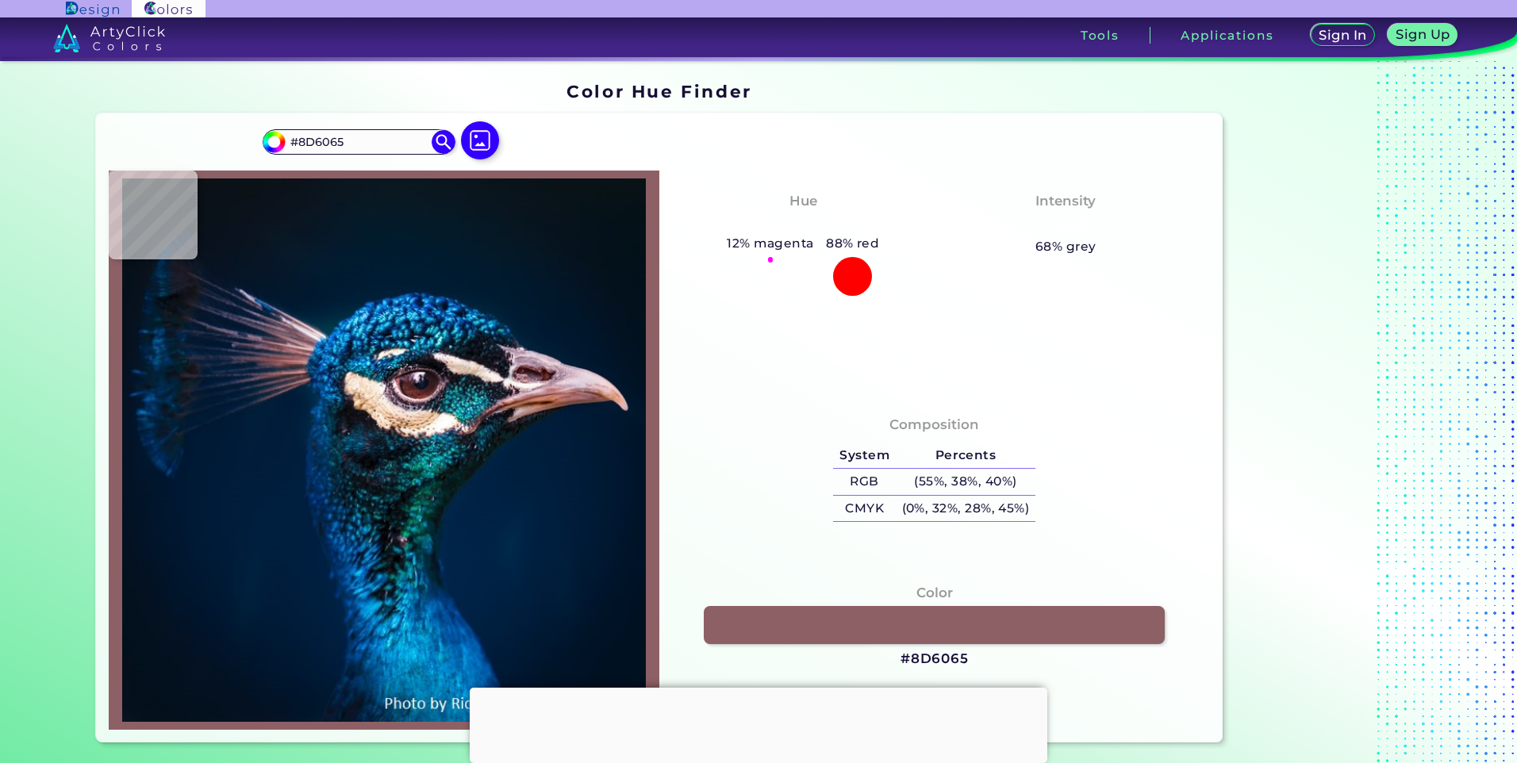
type input "#875a5e"
type input "#875A5E"
type input "#8b585c"
type input "#8B585C"
type input "#7d4745"
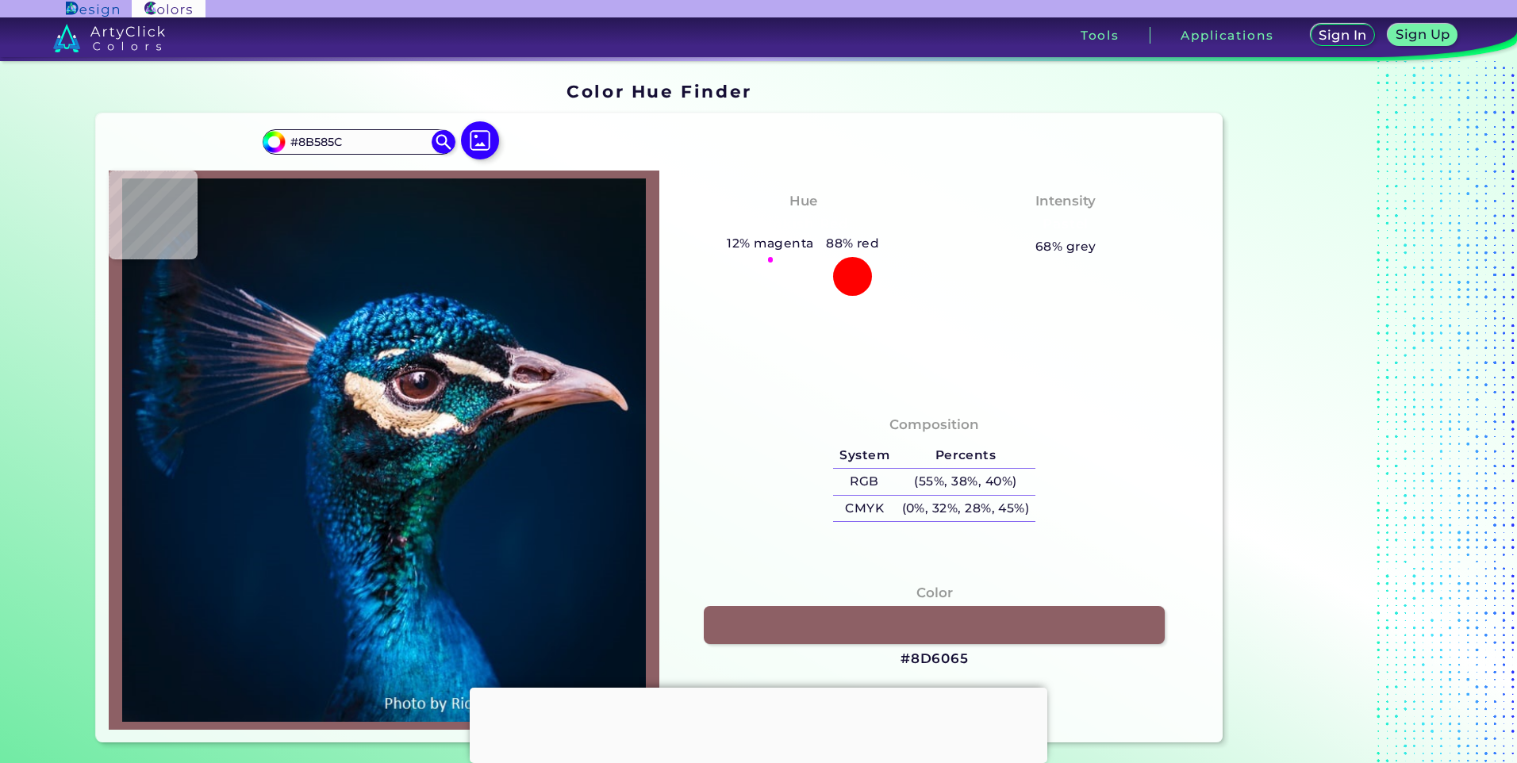
type input "#7D4745"
type input "#804a48"
type input "#804A48"
type input "#855148"
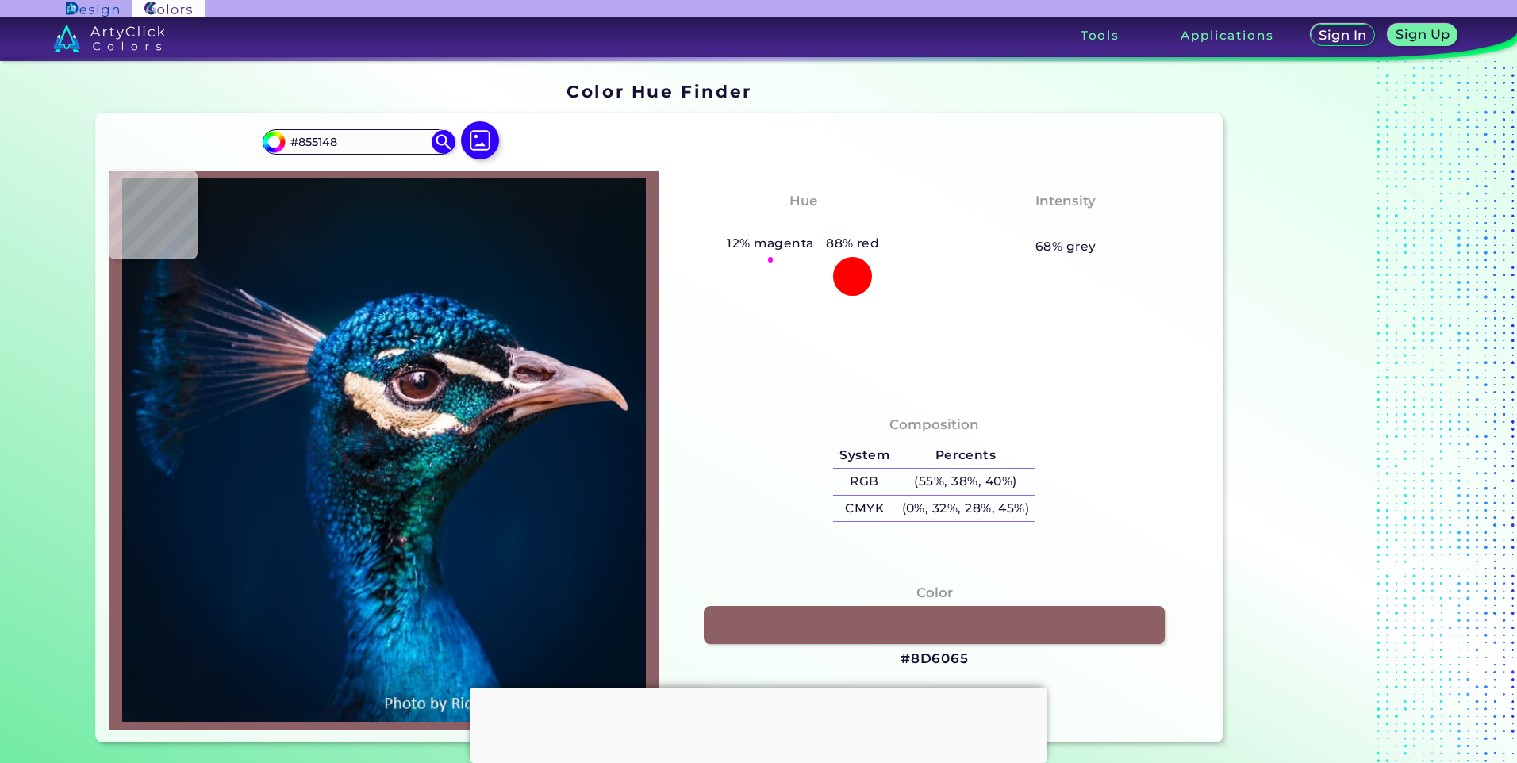
type input "#825043"
type input "#835145"
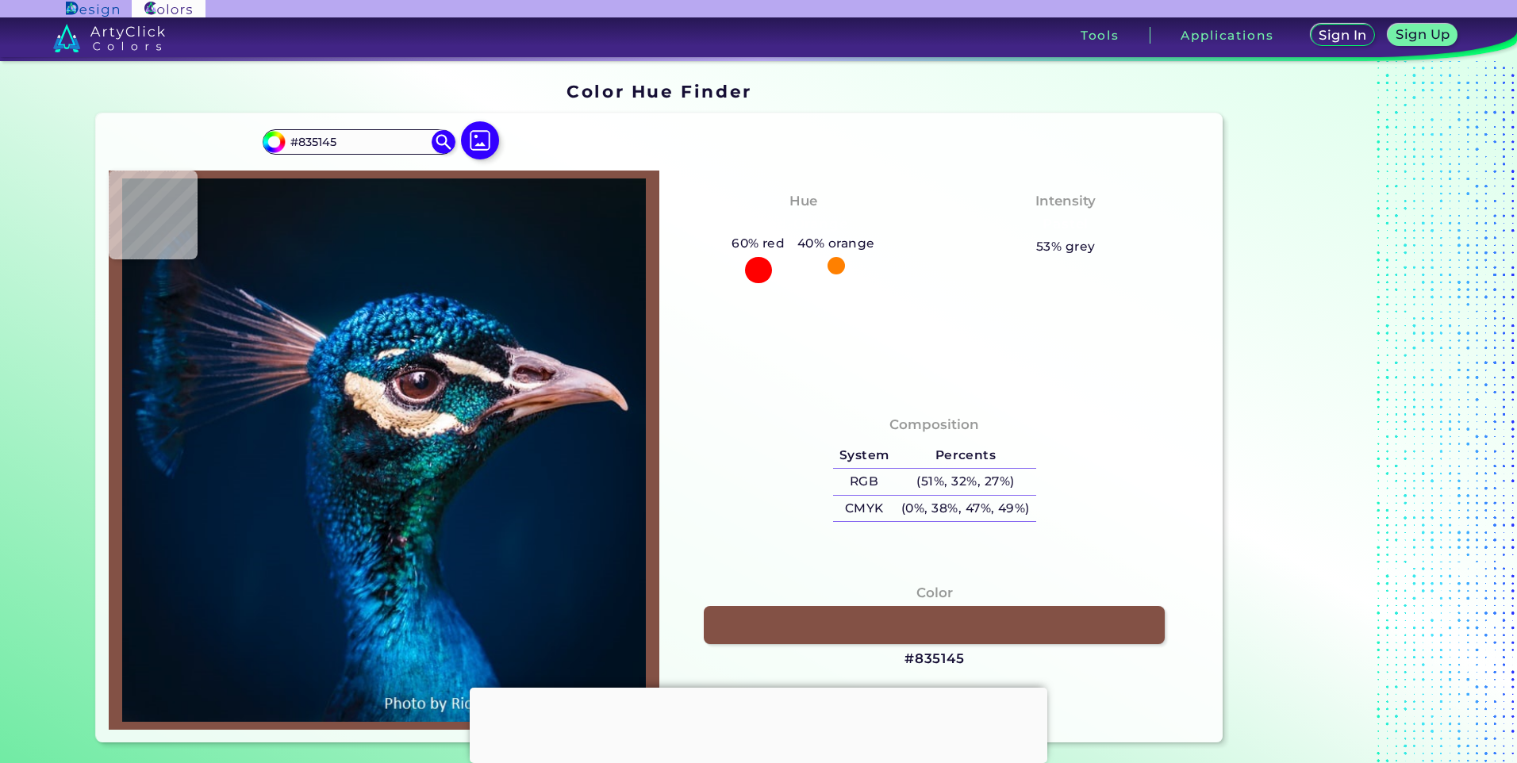
type input "#77524b"
type input "#77524B"
type input "#544144"
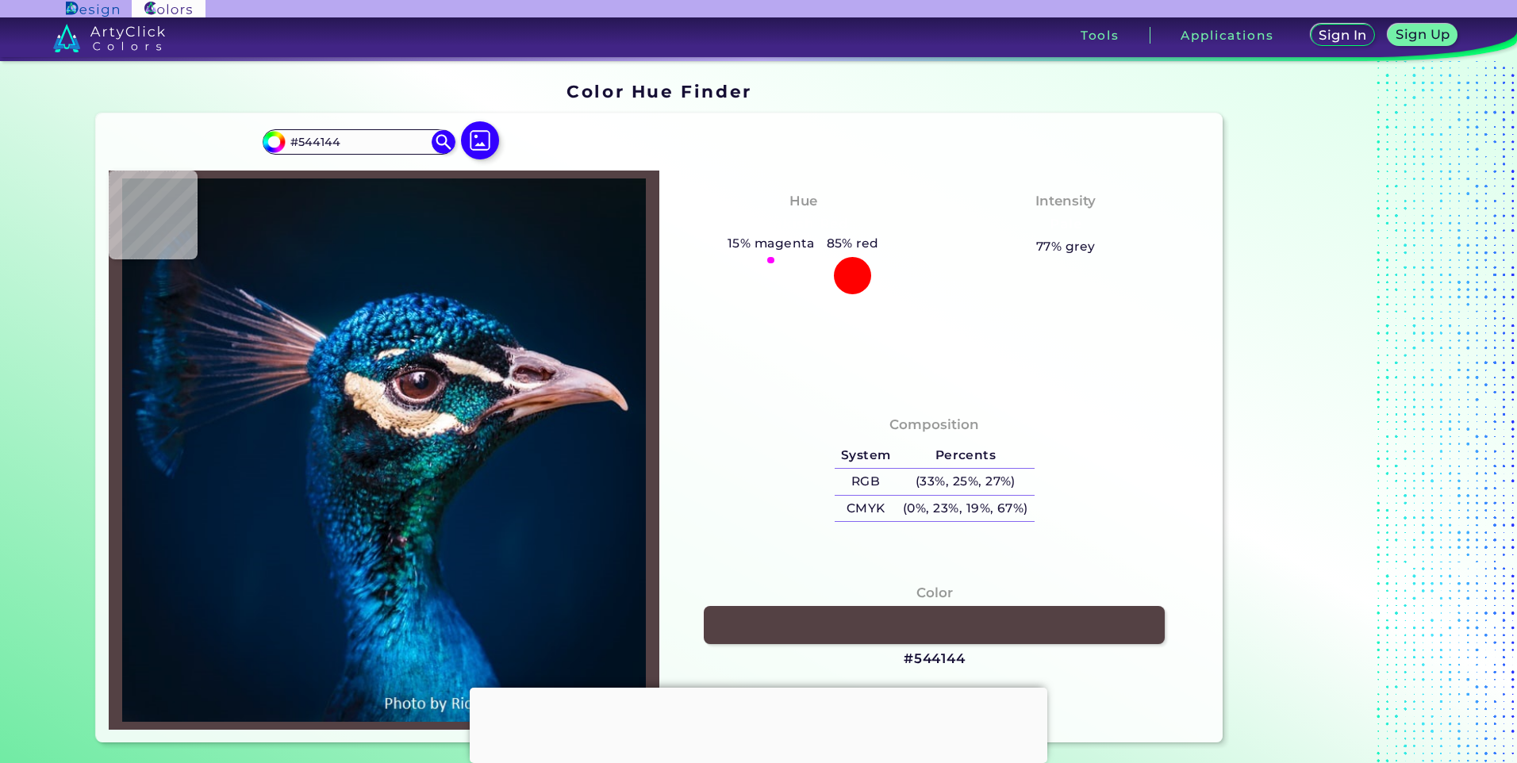
type input "#1c1d28"
type input "#1C1D28"
type input "#191c28"
type input "#191C28"
type input "#02162b"
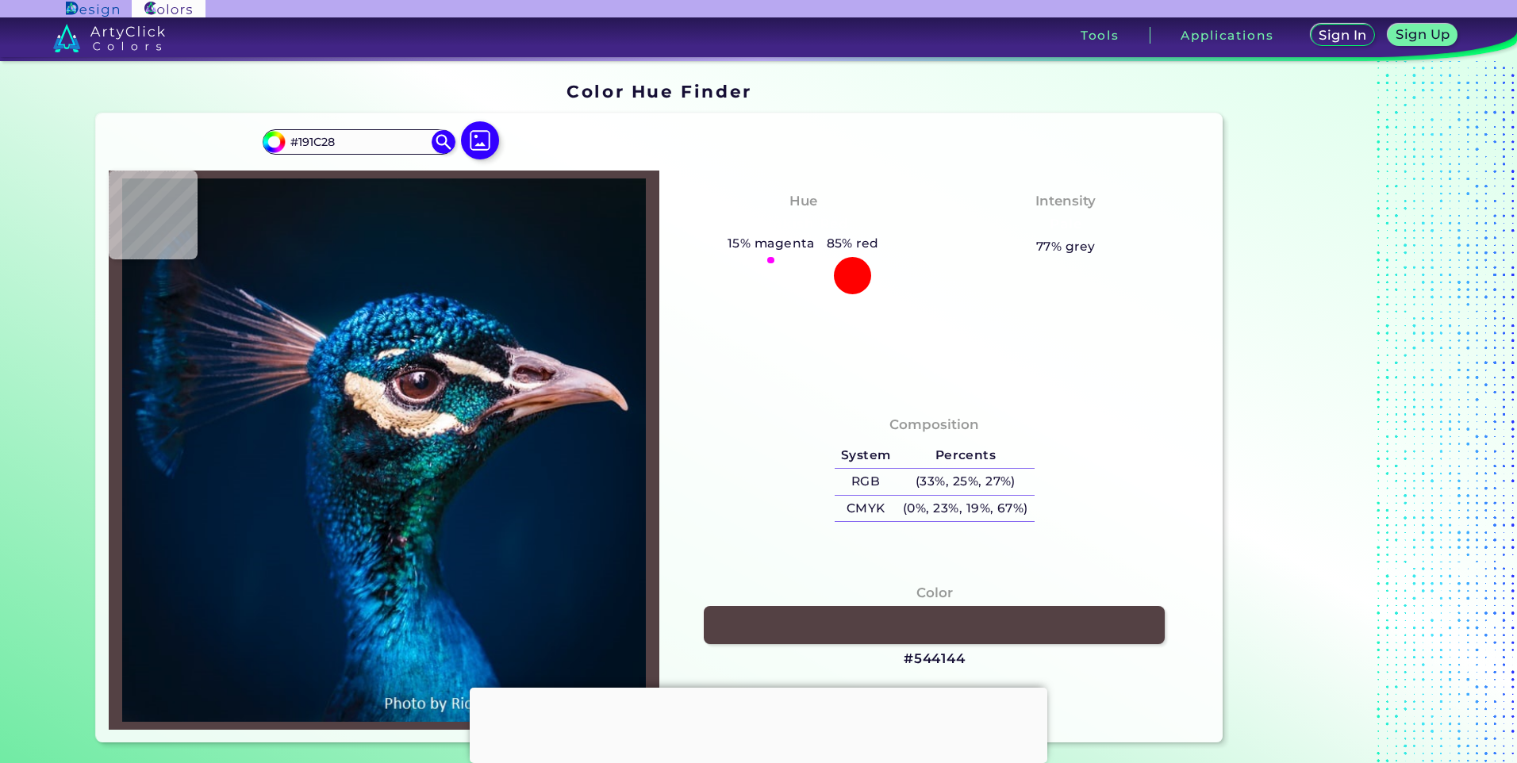
type input "#02162B"
type input "#02162d"
type input "#02162D"
type input "#011b34"
type input "#011B34"
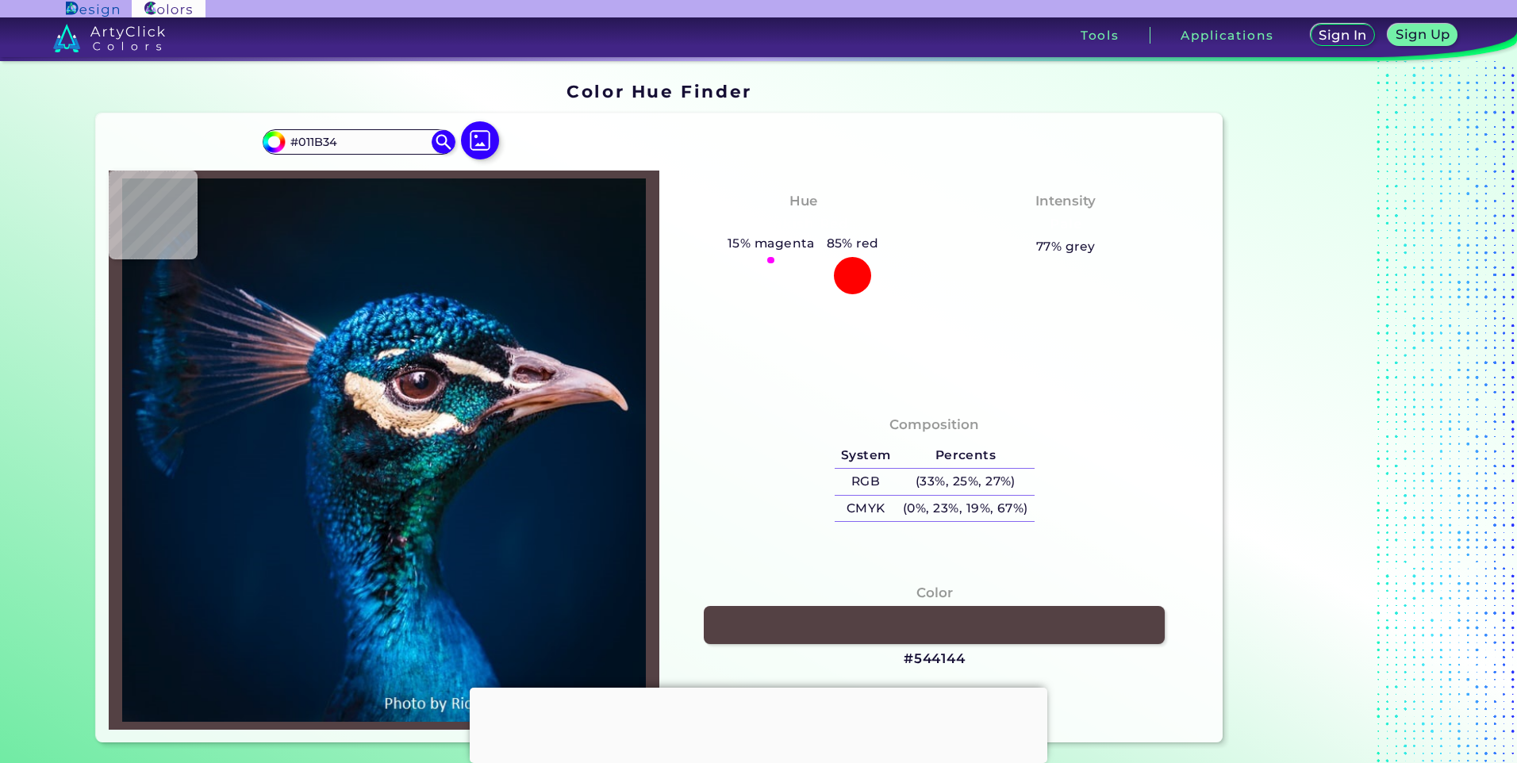
type input "#011b33"
type input "#011B33"
type input "#011b34"
type input "#011B34"
type input "#001832"
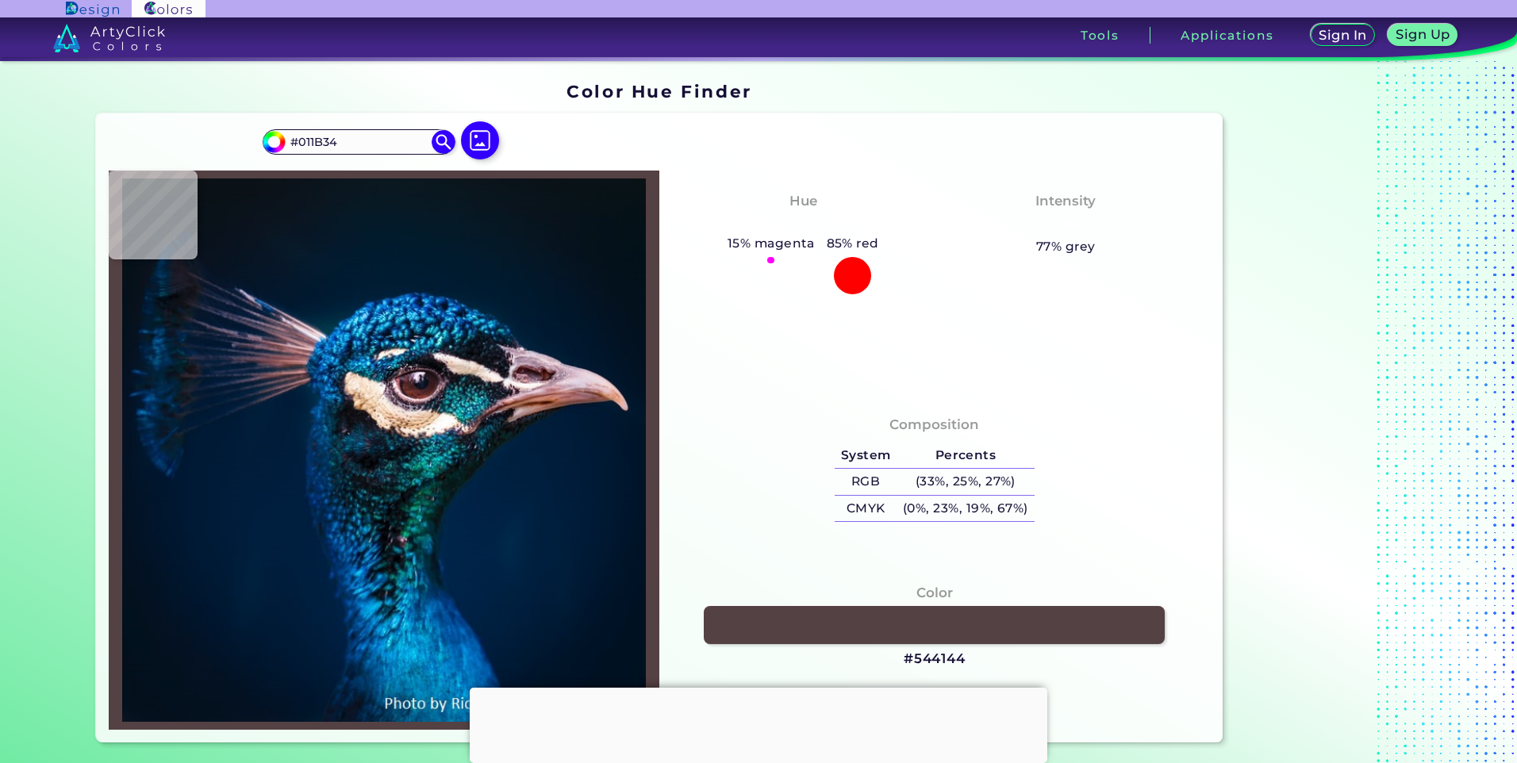
type input "#001832"
type input "#001931"
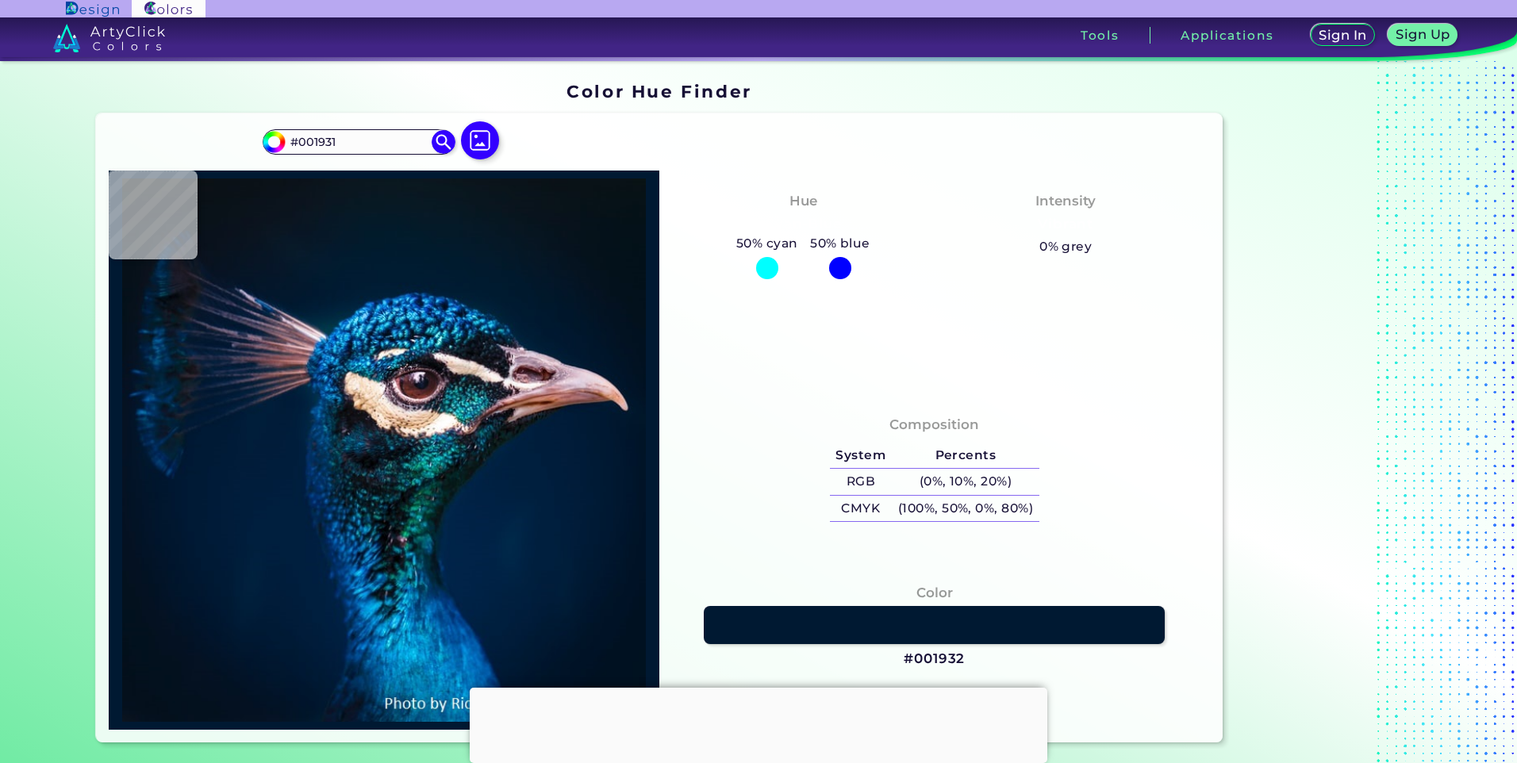
type input "#001932"
type input "#021732"
type input "#021632"
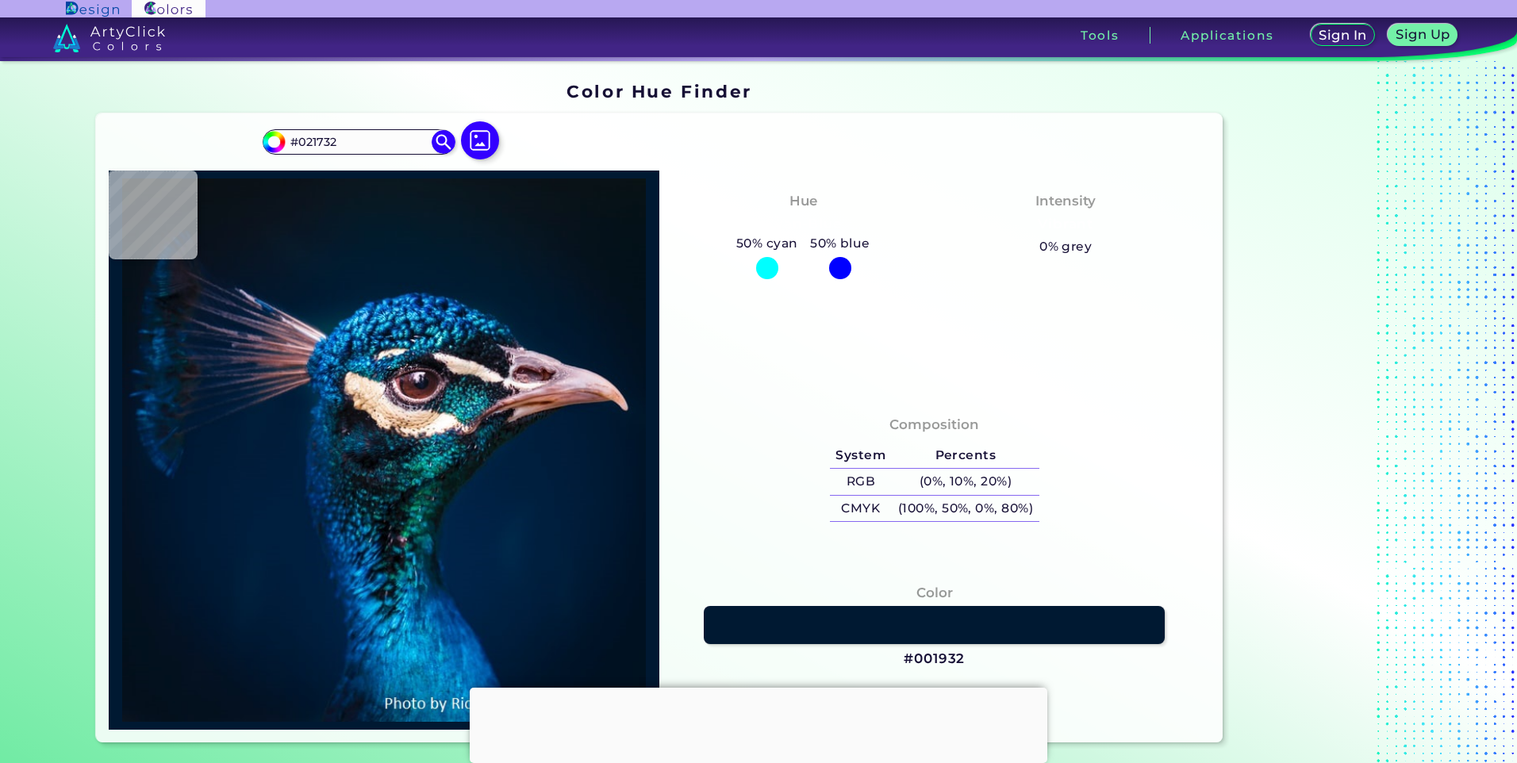
type input "#021632"
type input "#041632"
type input "#021731"
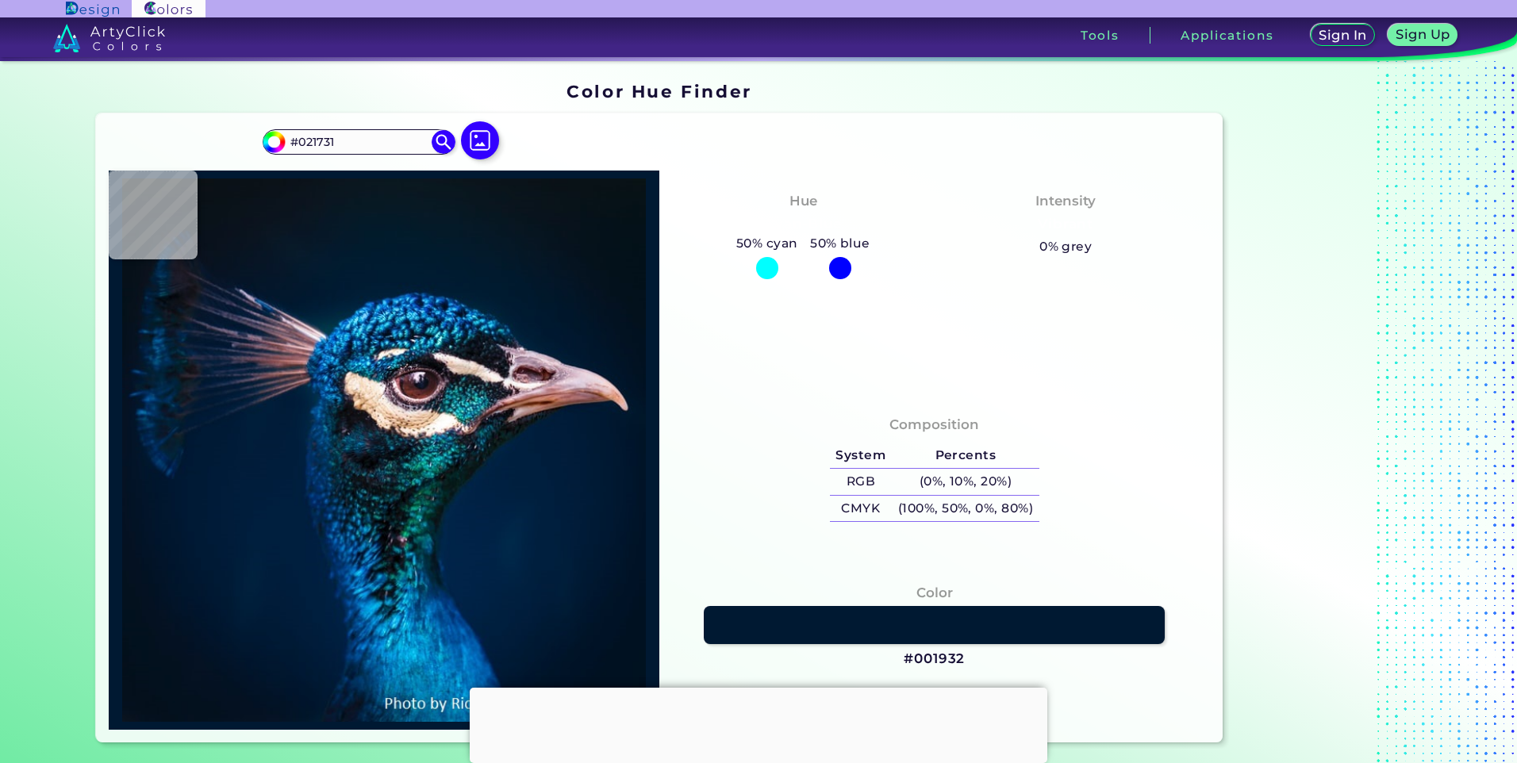
type input "#01182f"
type input "#01182F"
type input "#00192e"
type input "#00192E"
type input "#001a2b"
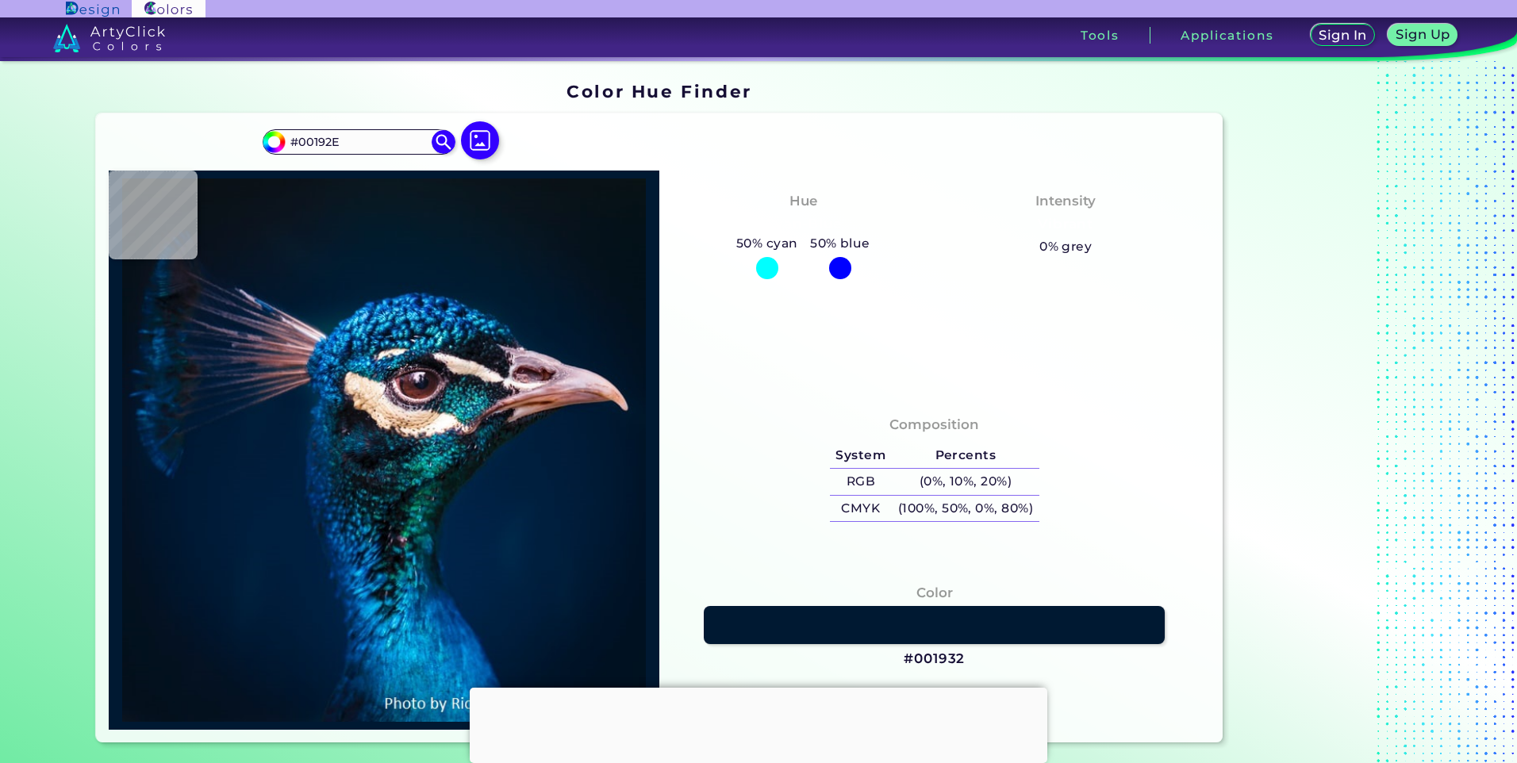
type input "#001A2B"
type input "#00192b"
type input "#00192B"
type input "#00172d"
type input "#00172D"
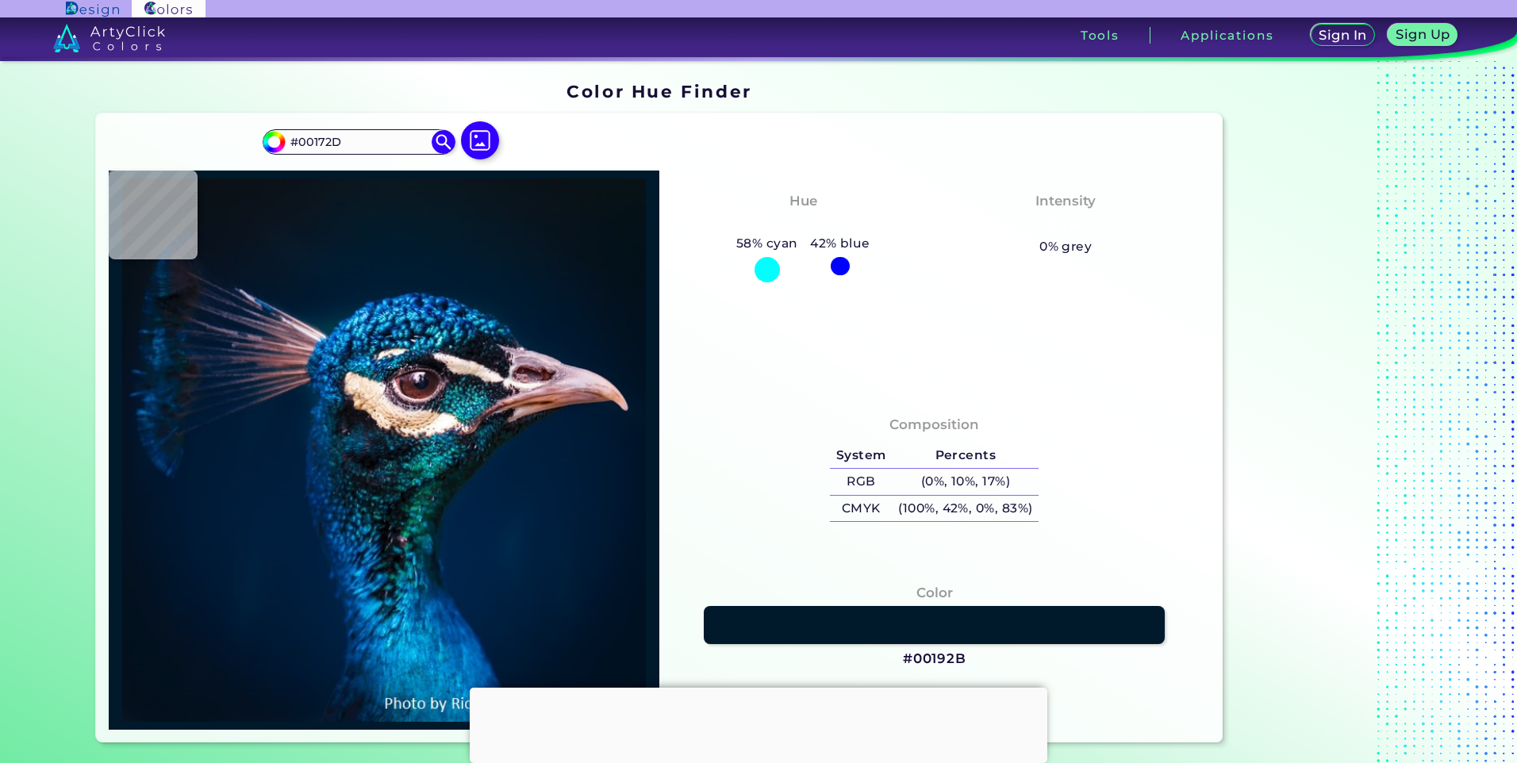
type input "#00172e"
type input "#00172E"
type input "#01162e"
type input "#01162E"
type input "#01172f"
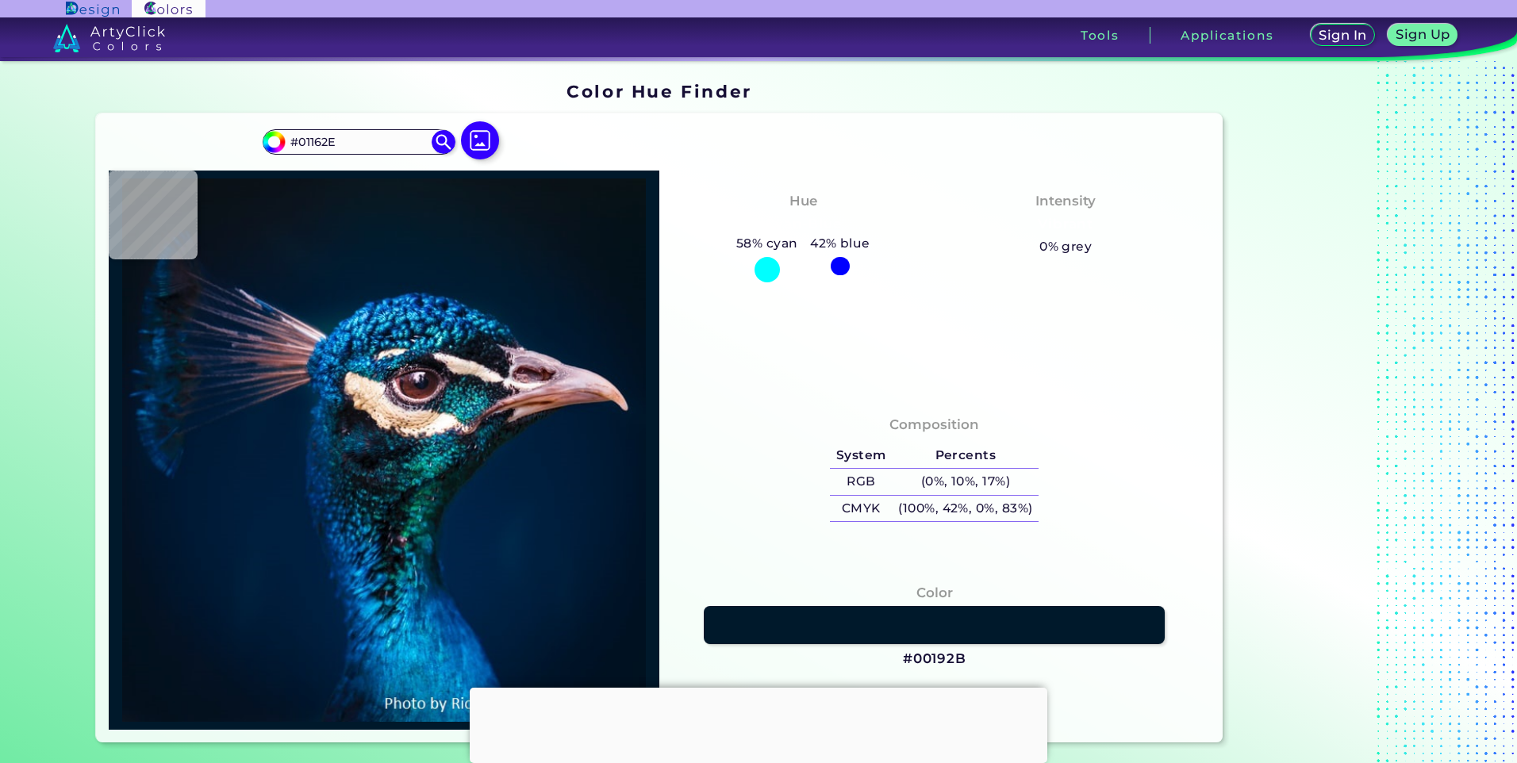
type input "#01172F"
type input "#01172e"
type input "#01172E"
type input "#001831"
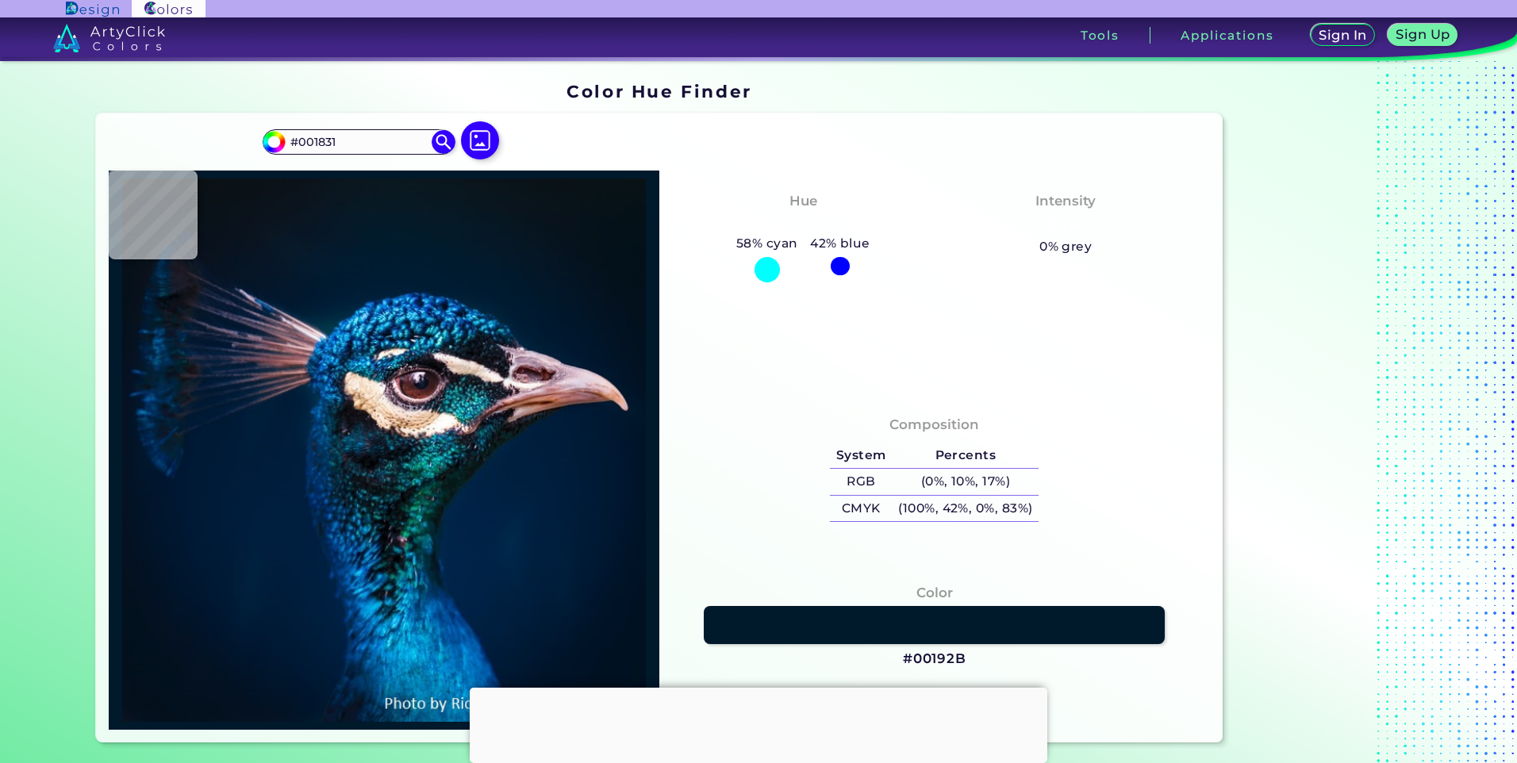
type input "#001832"
type input "#001932"
type input "#001a33"
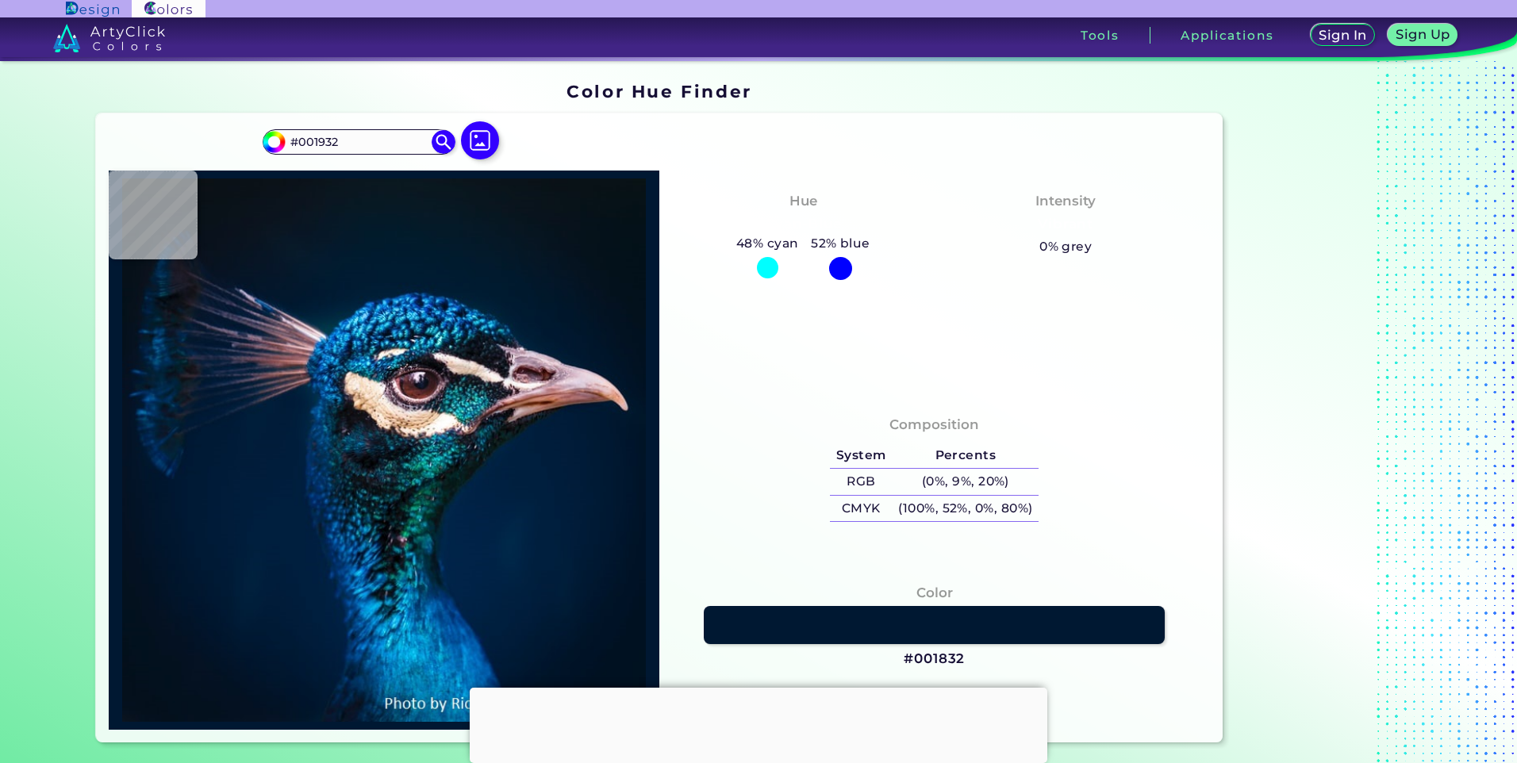
type input "#001A33"
click at [591, 443] on img at bounding box center [384, 450] width 535 height 543
click at [517, 326] on img at bounding box center [384, 450] width 535 height 543
type input "#001c34"
type input "#001C34"
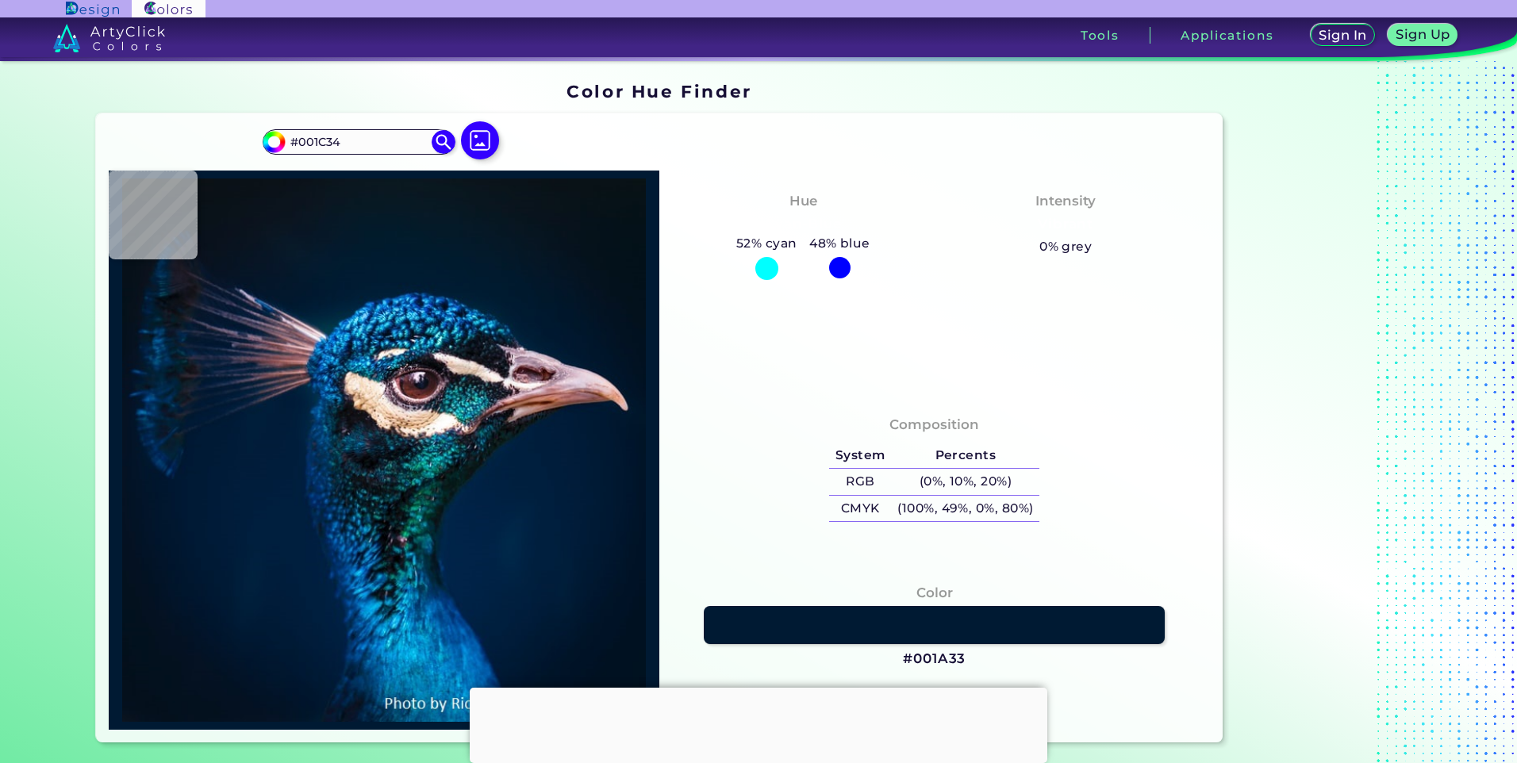
type input "#247eac"
type input "#247EAC"
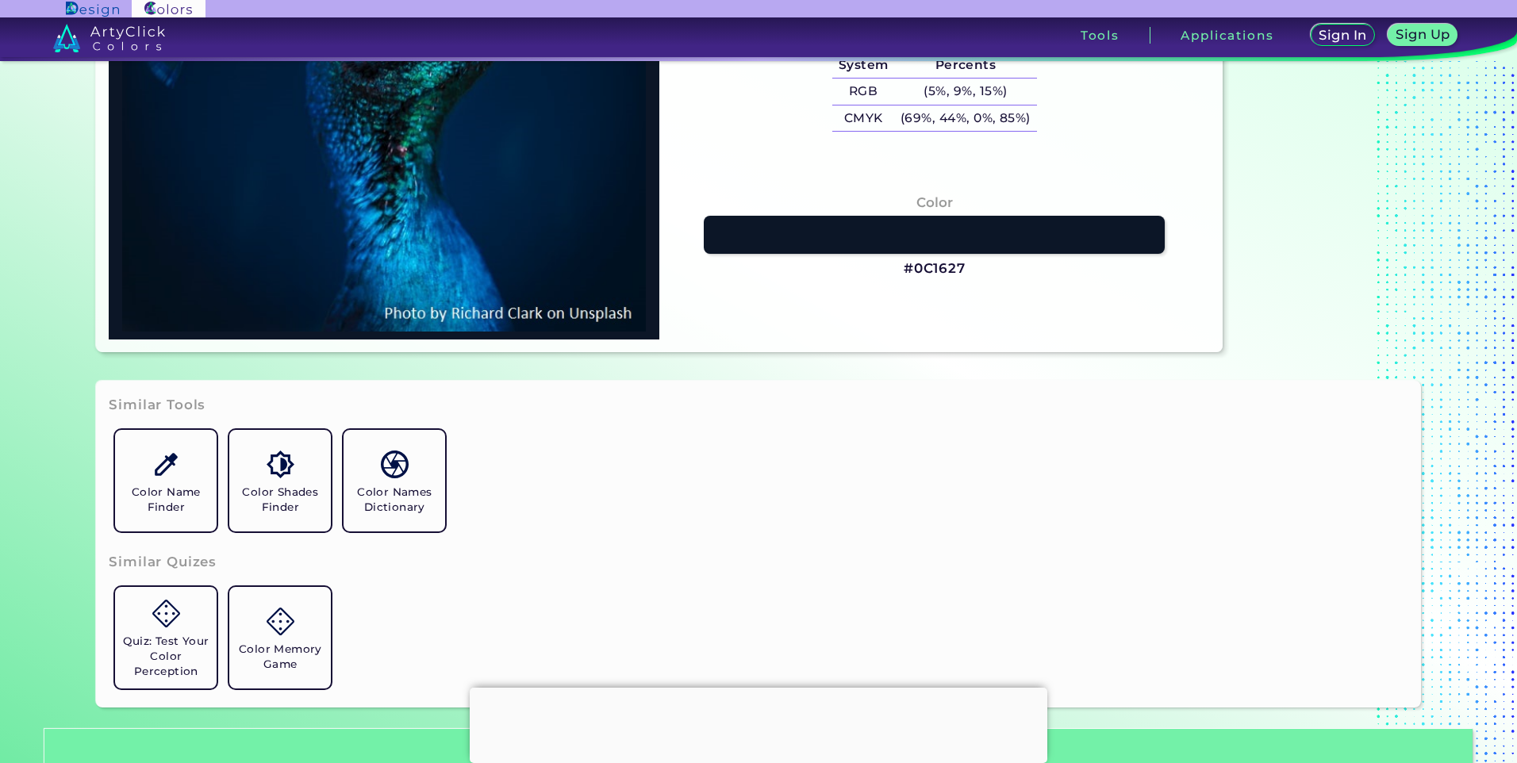
scroll to position [397, 0]
